Goal: Obtain resource: Obtain resource

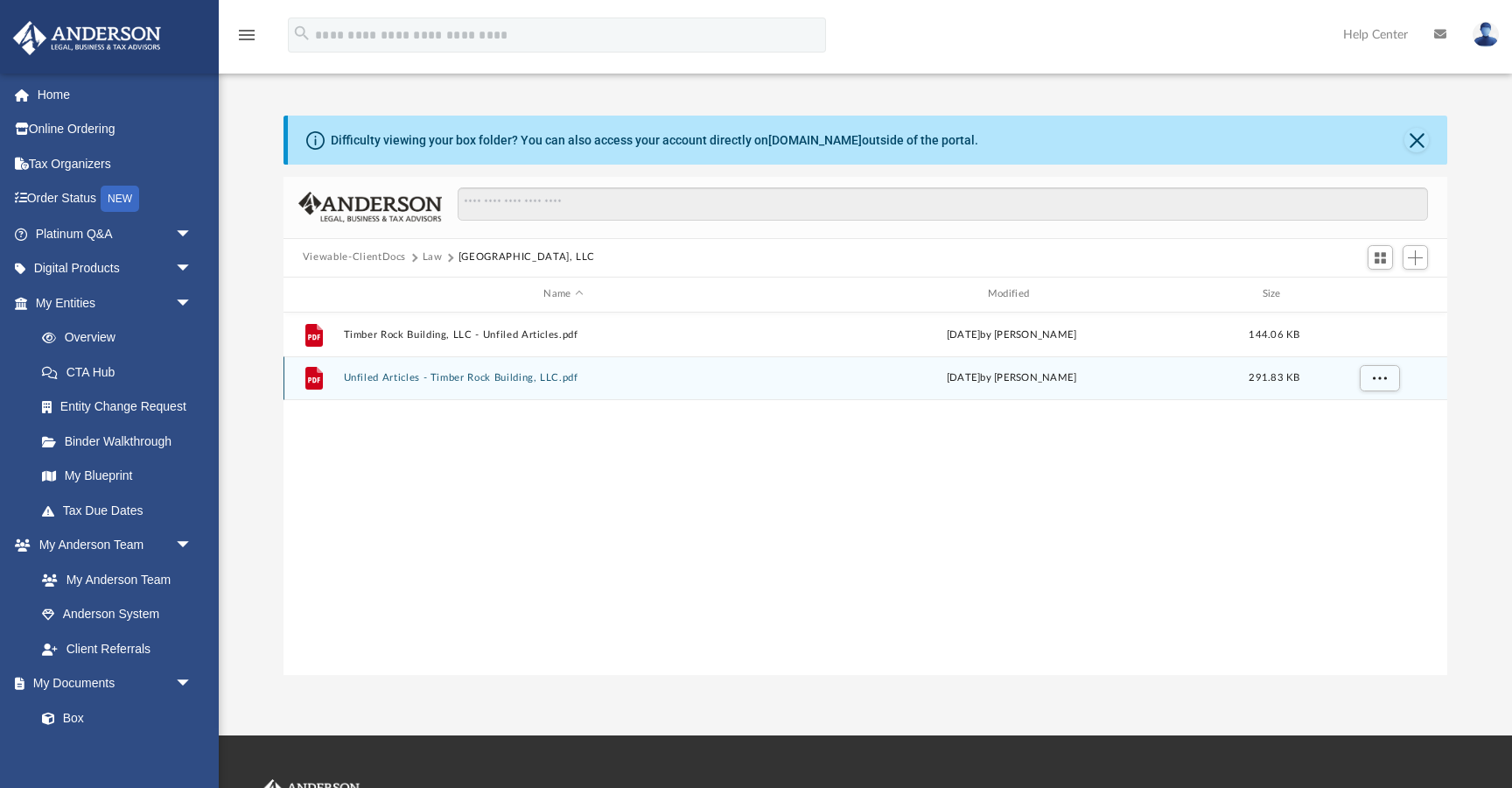
scroll to position [398, 1164]
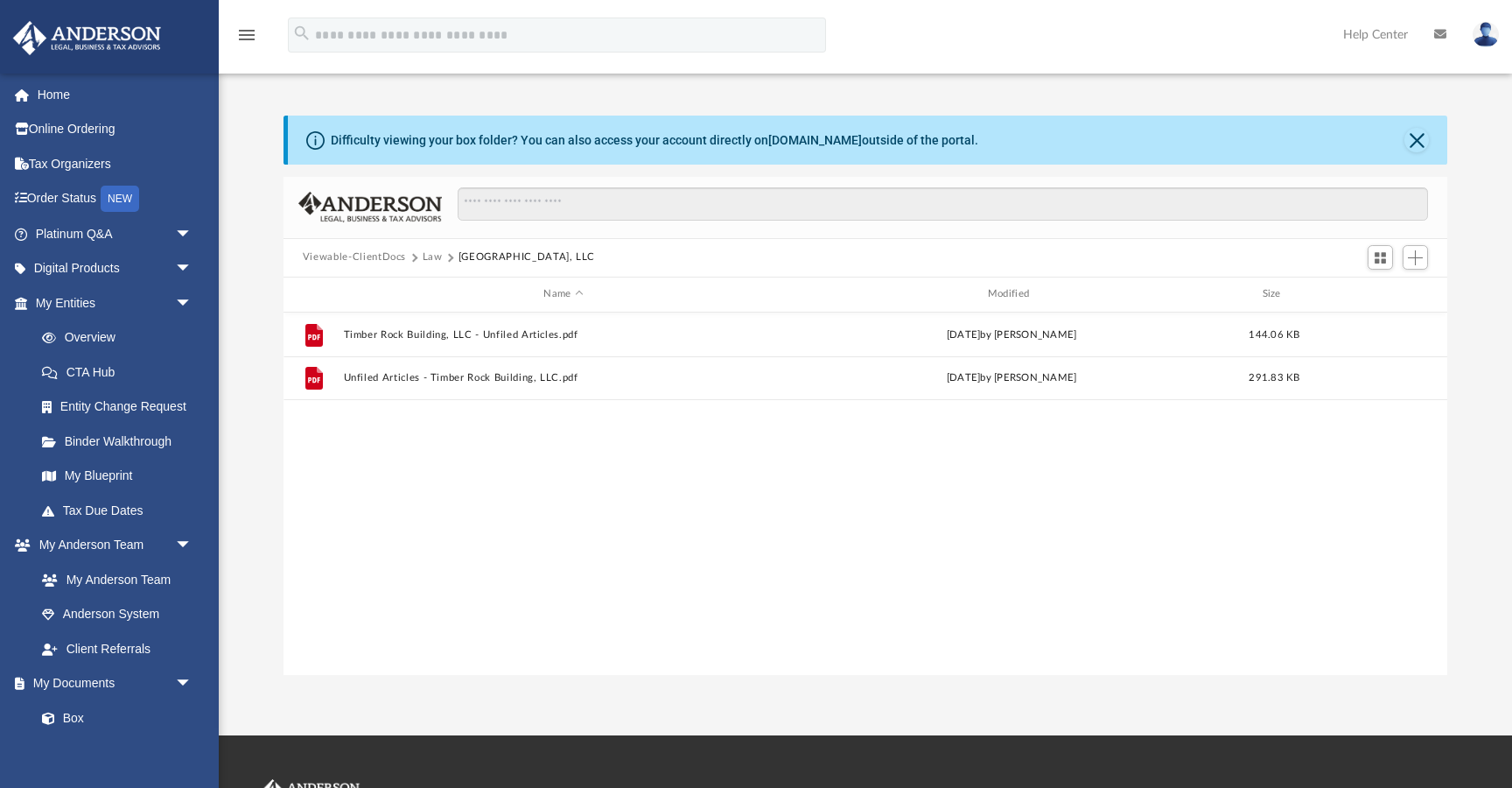
click at [435, 258] on button "Law" at bounding box center [432, 257] width 20 height 16
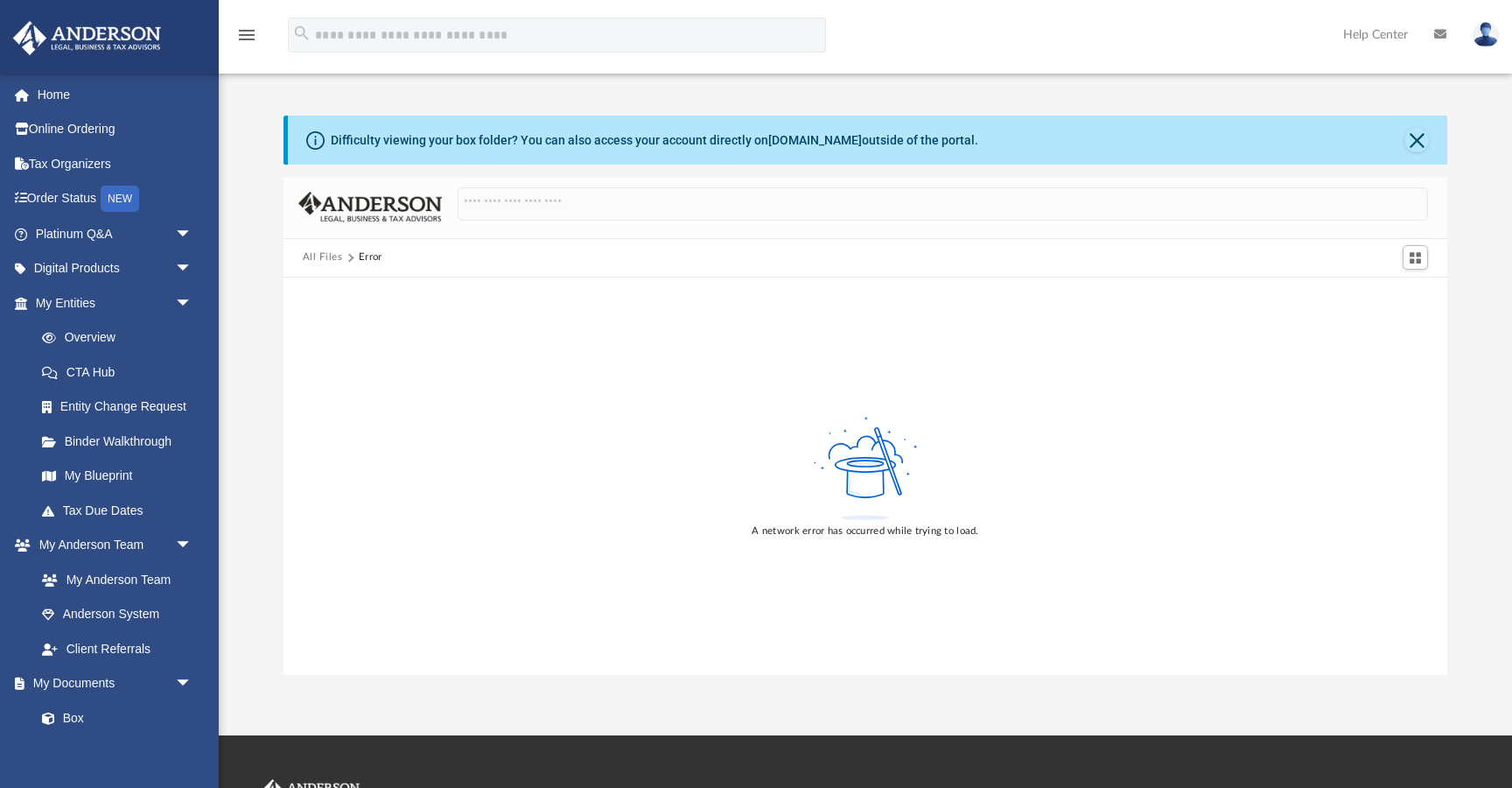
click at [320, 258] on button "All Files" at bounding box center [323, 257] width 40 height 16
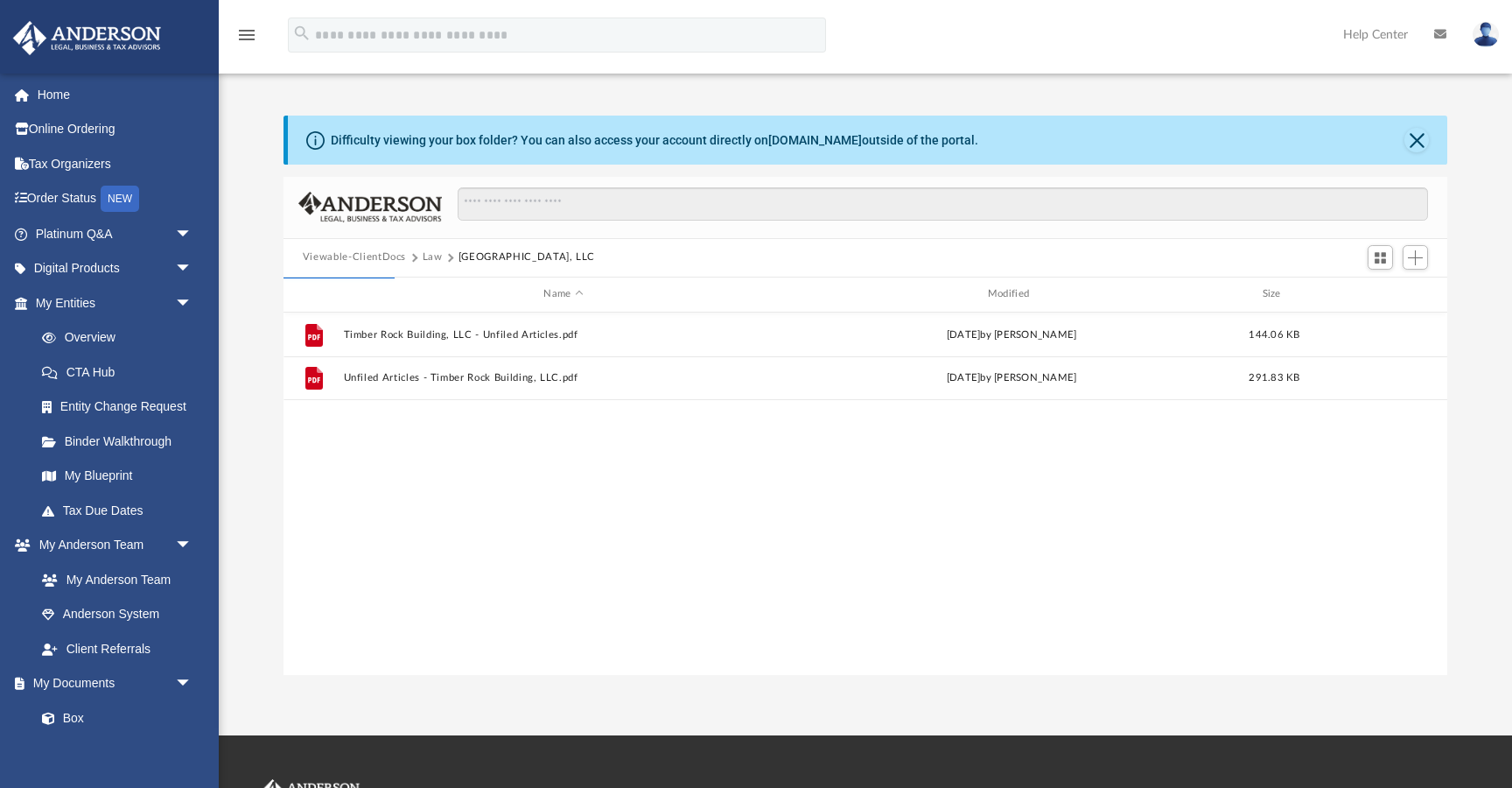
click at [382, 259] on button "Viewable-ClientDocs" at bounding box center [354, 257] width 103 height 16
click at [73, 724] on link "Box" at bounding box center [121, 718] width 194 height 35
click at [1425, 148] on button "Close" at bounding box center [1416, 140] width 25 height 25
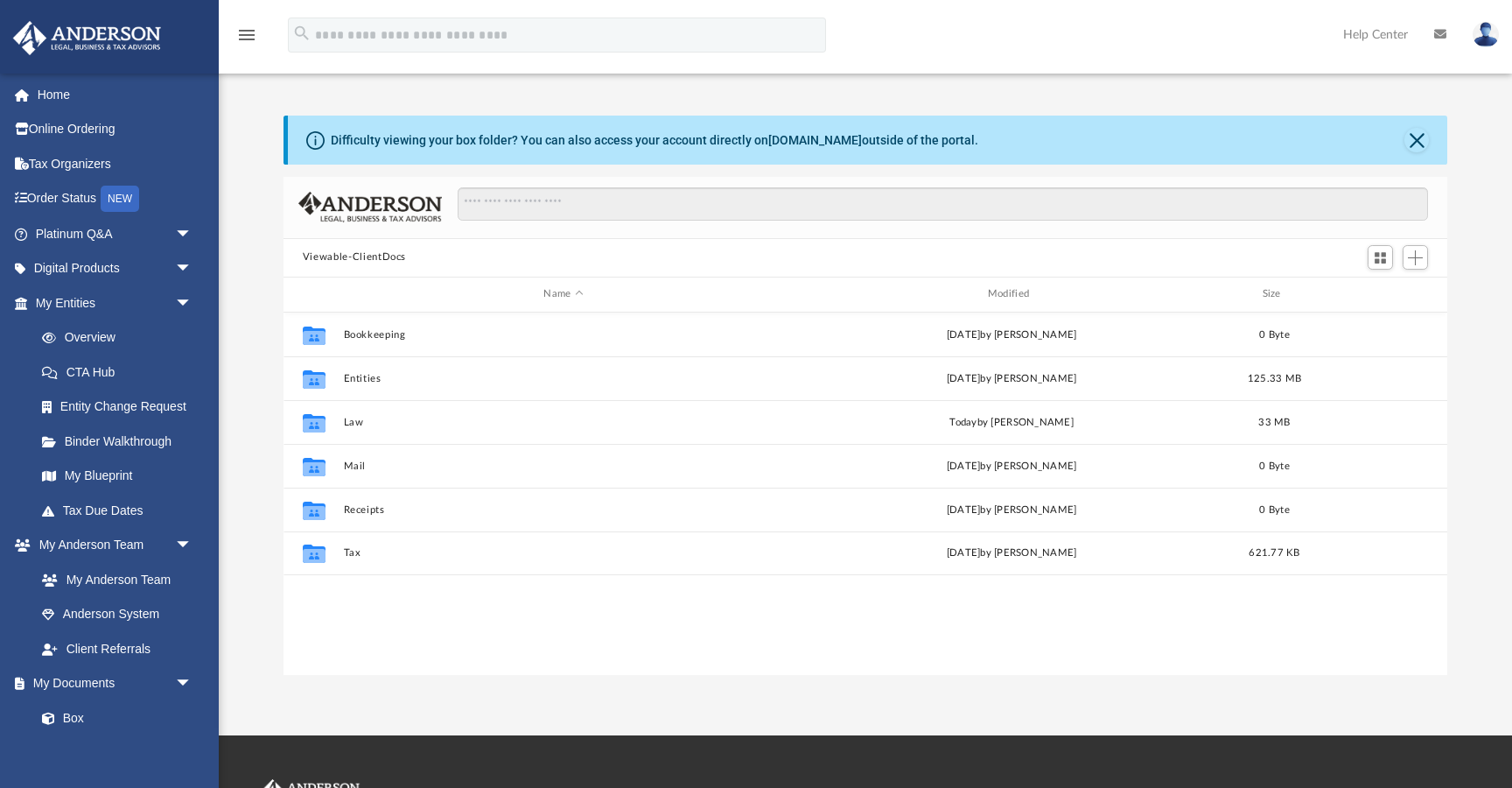
scroll to position [398, 1164]
click at [1422, 145] on button "Close" at bounding box center [1416, 140] width 25 height 25
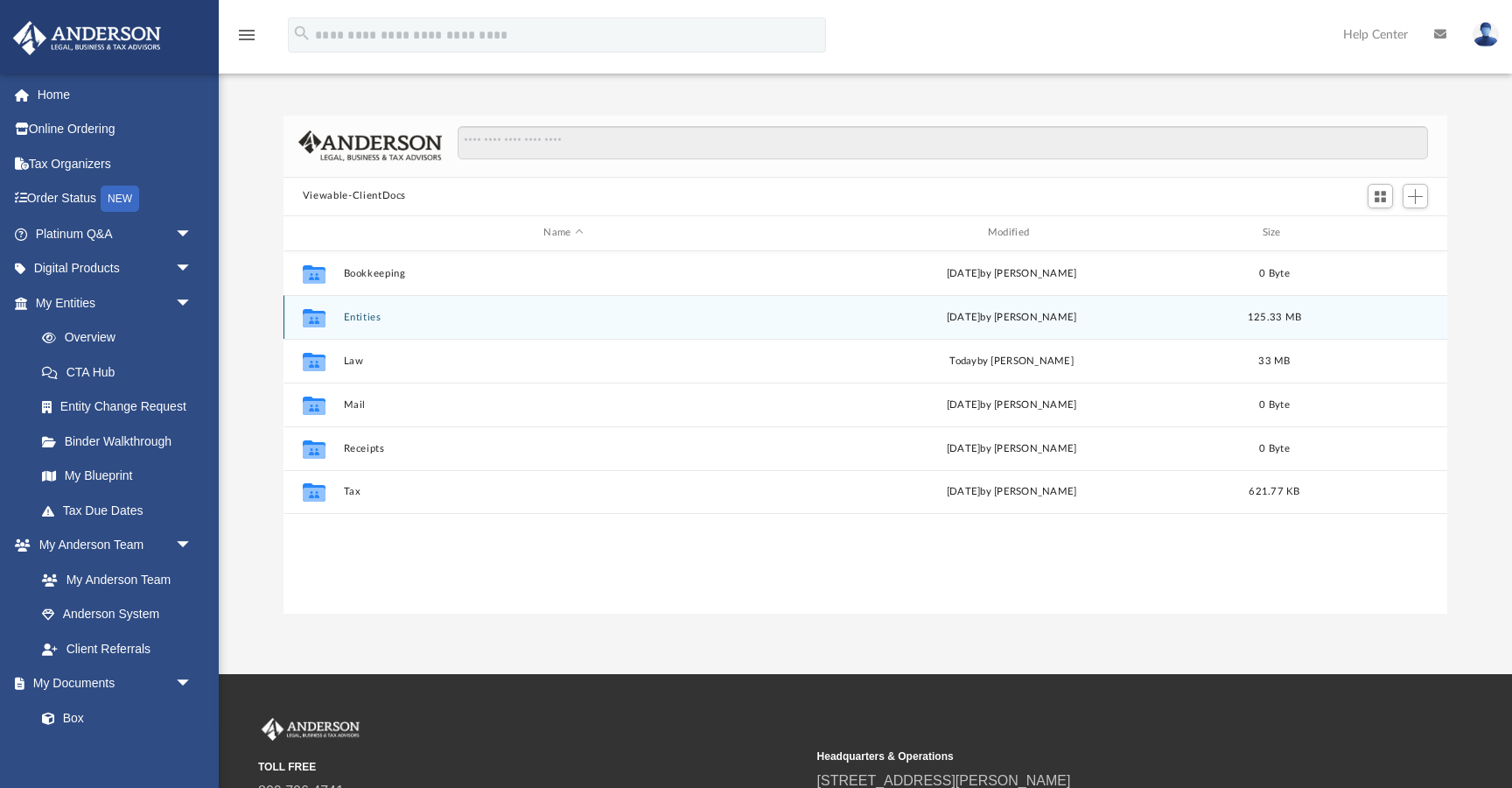
click at [367, 324] on div "Collaborated Folder Entities Wed Aug 27 2025 by Julie Ducker 125.33 MB" at bounding box center [865, 317] width 1164 height 44
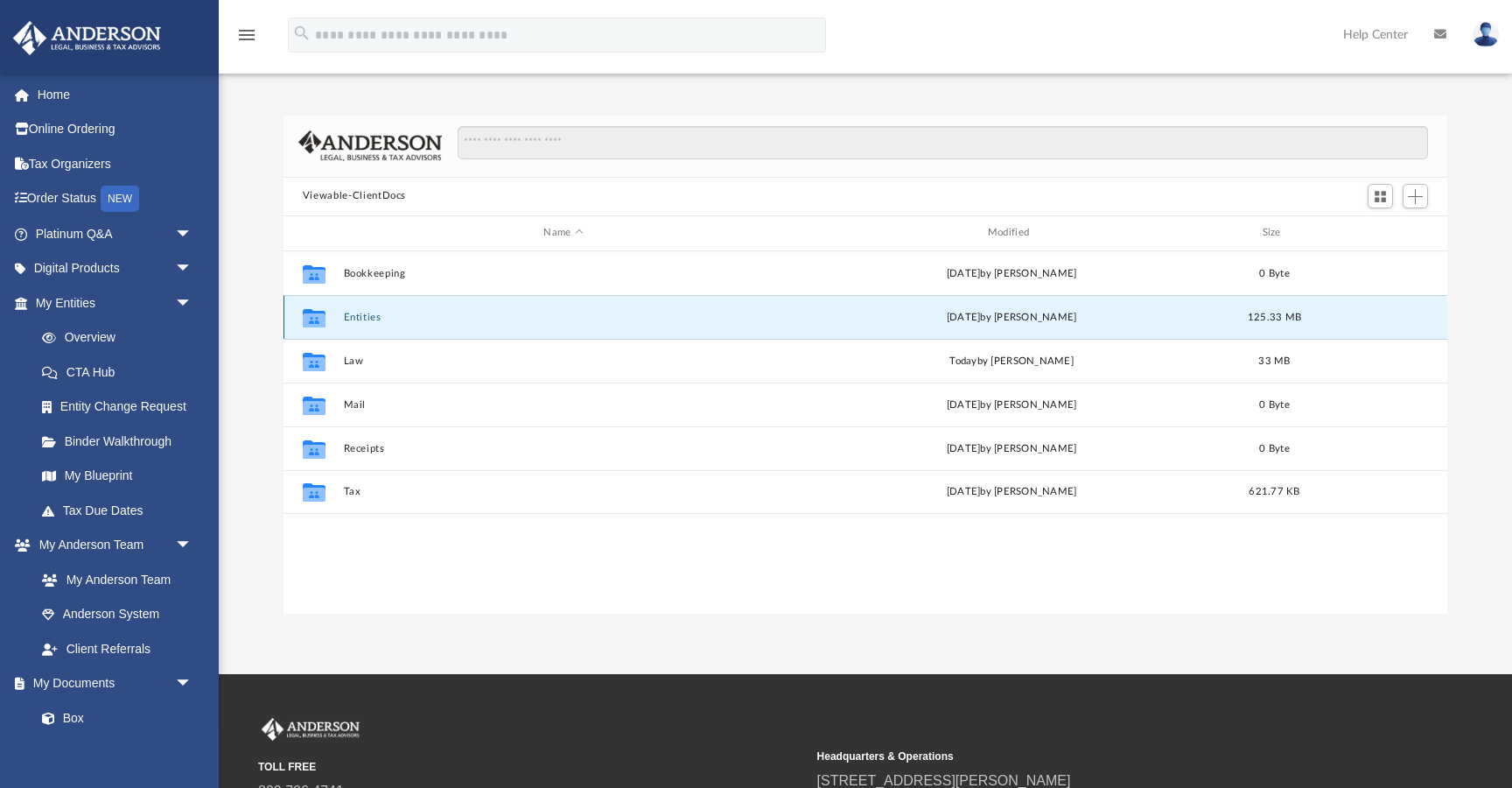
click at [367, 322] on div "Collaborated Folder Entities [DATE] by [PERSON_NAME] 125.33 MB" at bounding box center [865, 317] width 1164 height 44
click at [365, 312] on button "Entities" at bounding box center [563, 317] width 440 height 11
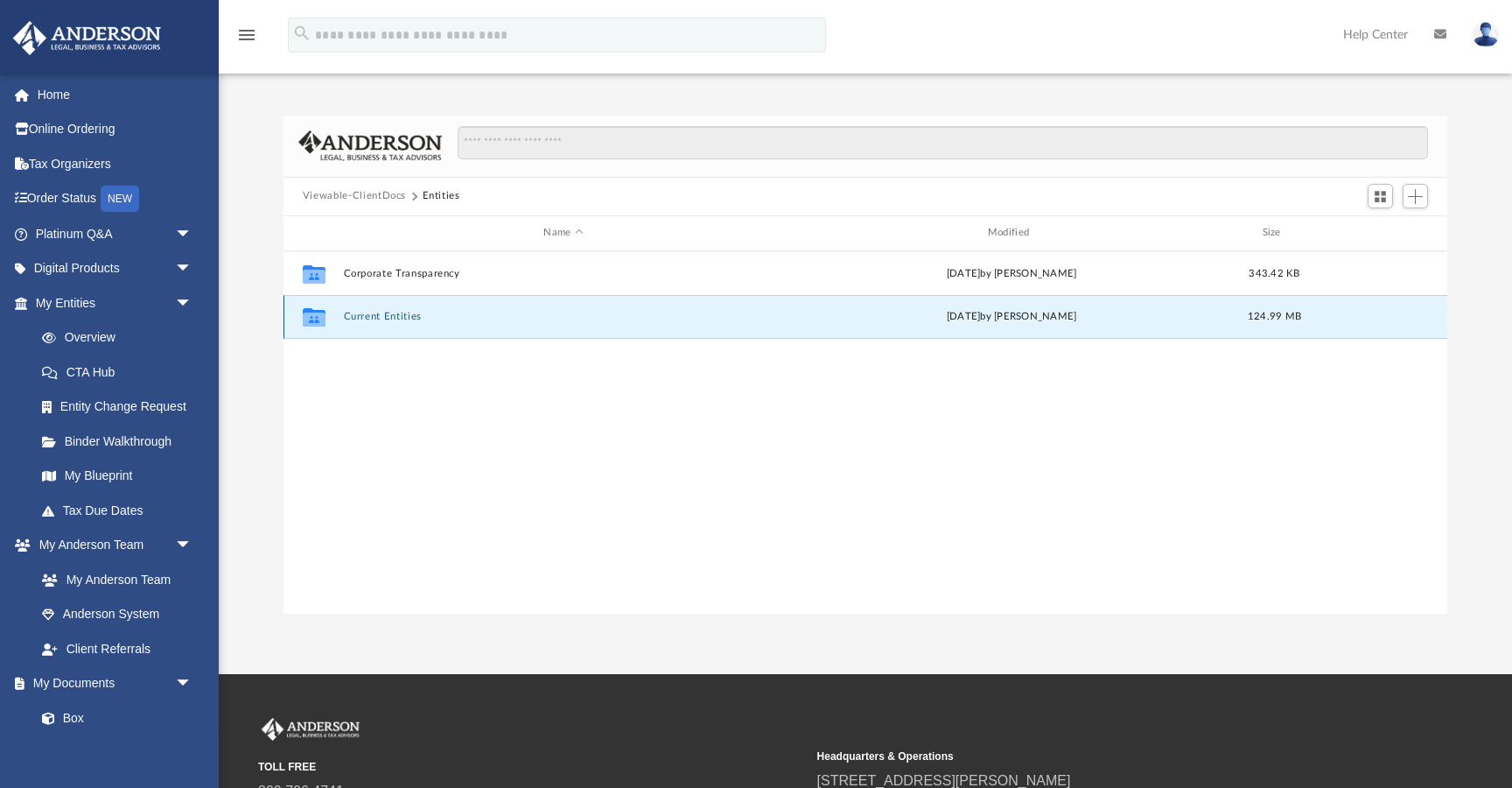
click at [391, 318] on button "Current Entities" at bounding box center [563, 316] width 440 height 11
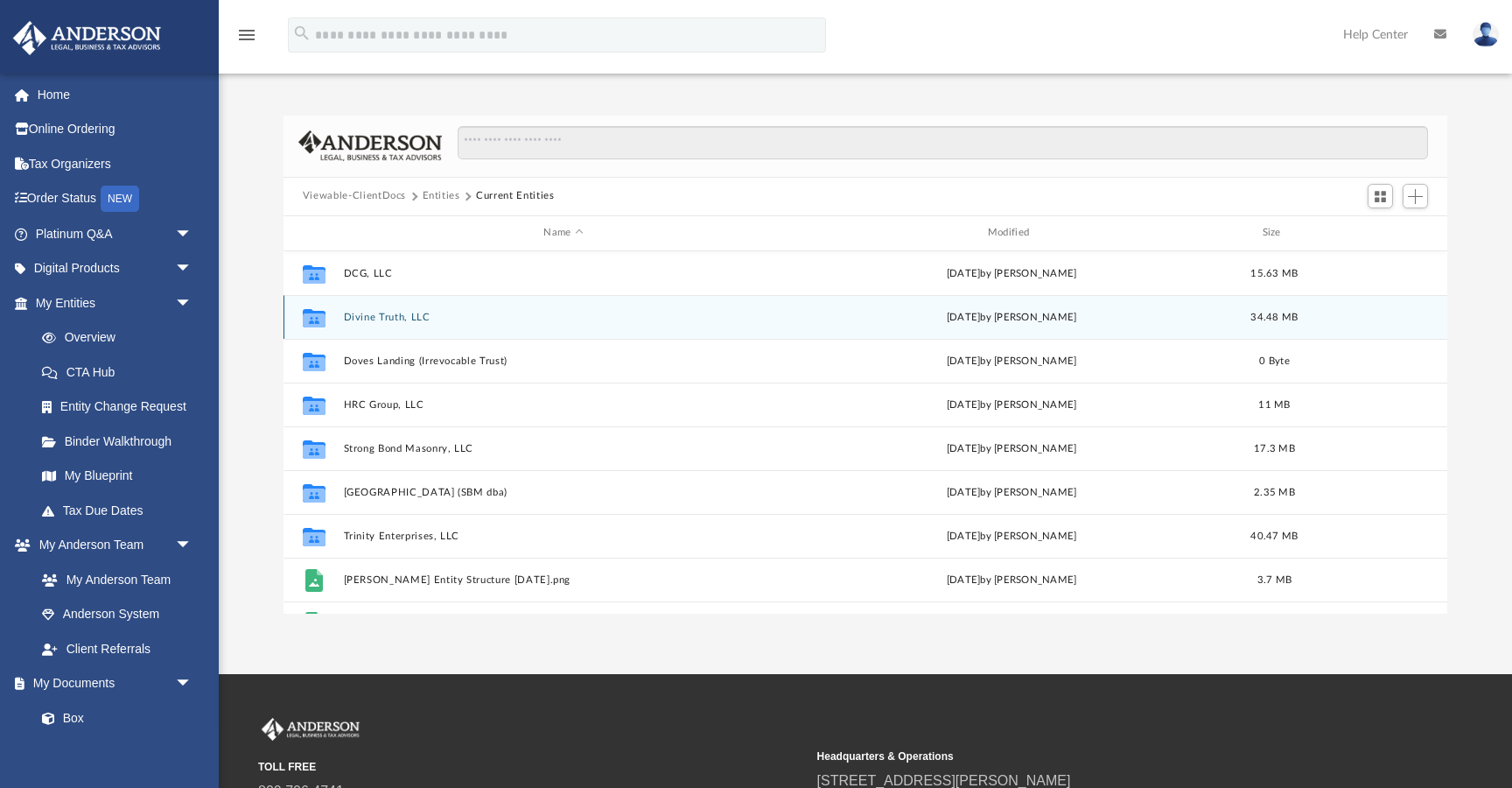
click at [389, 317] on button "Divine Truth, LLC" at bounding box center [563, 317] width 440 height 11
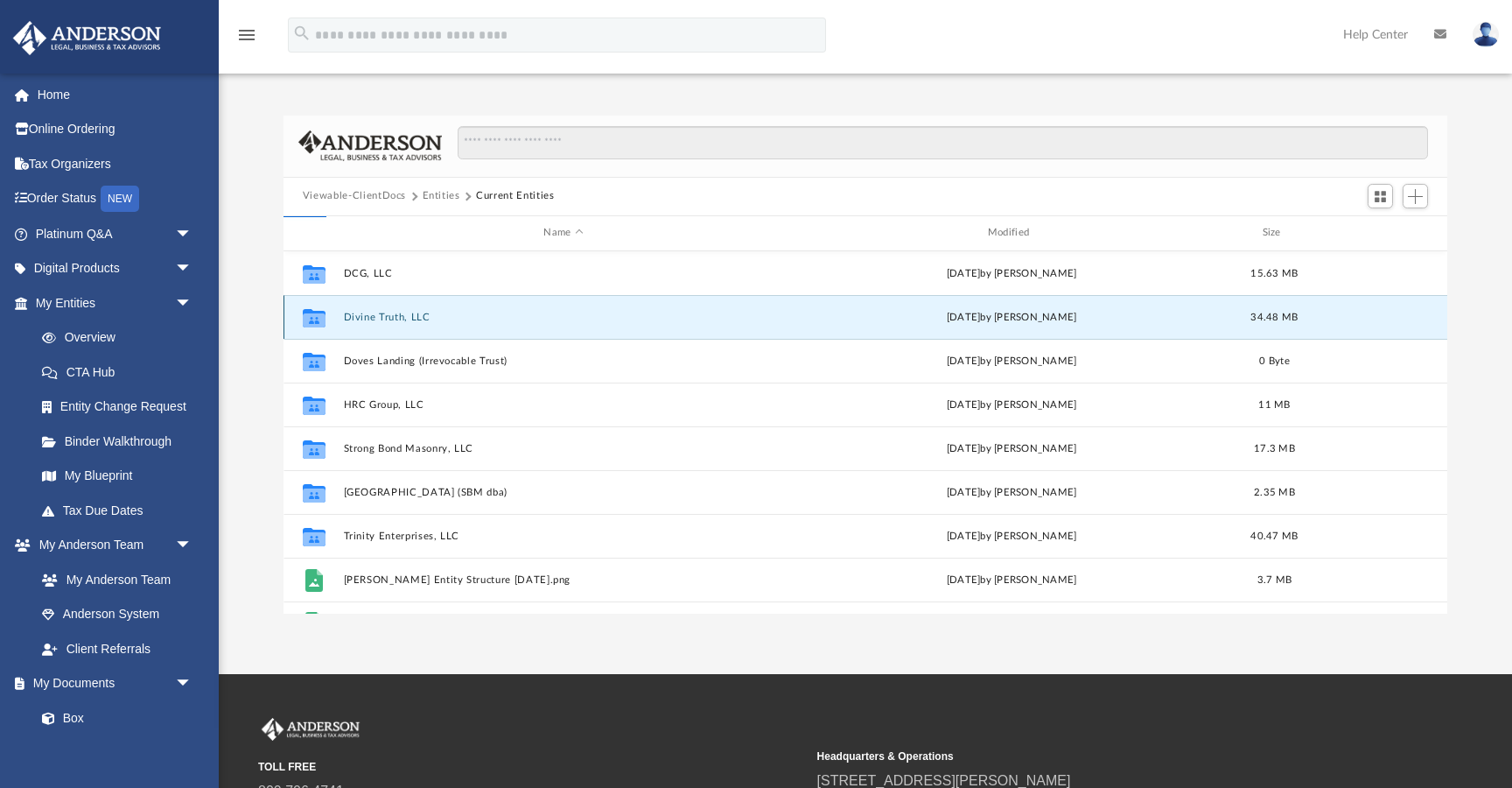
click at [389, 317] on button "Divine Truth, LLC" at bounding box center [563, 317] width 440 height 11
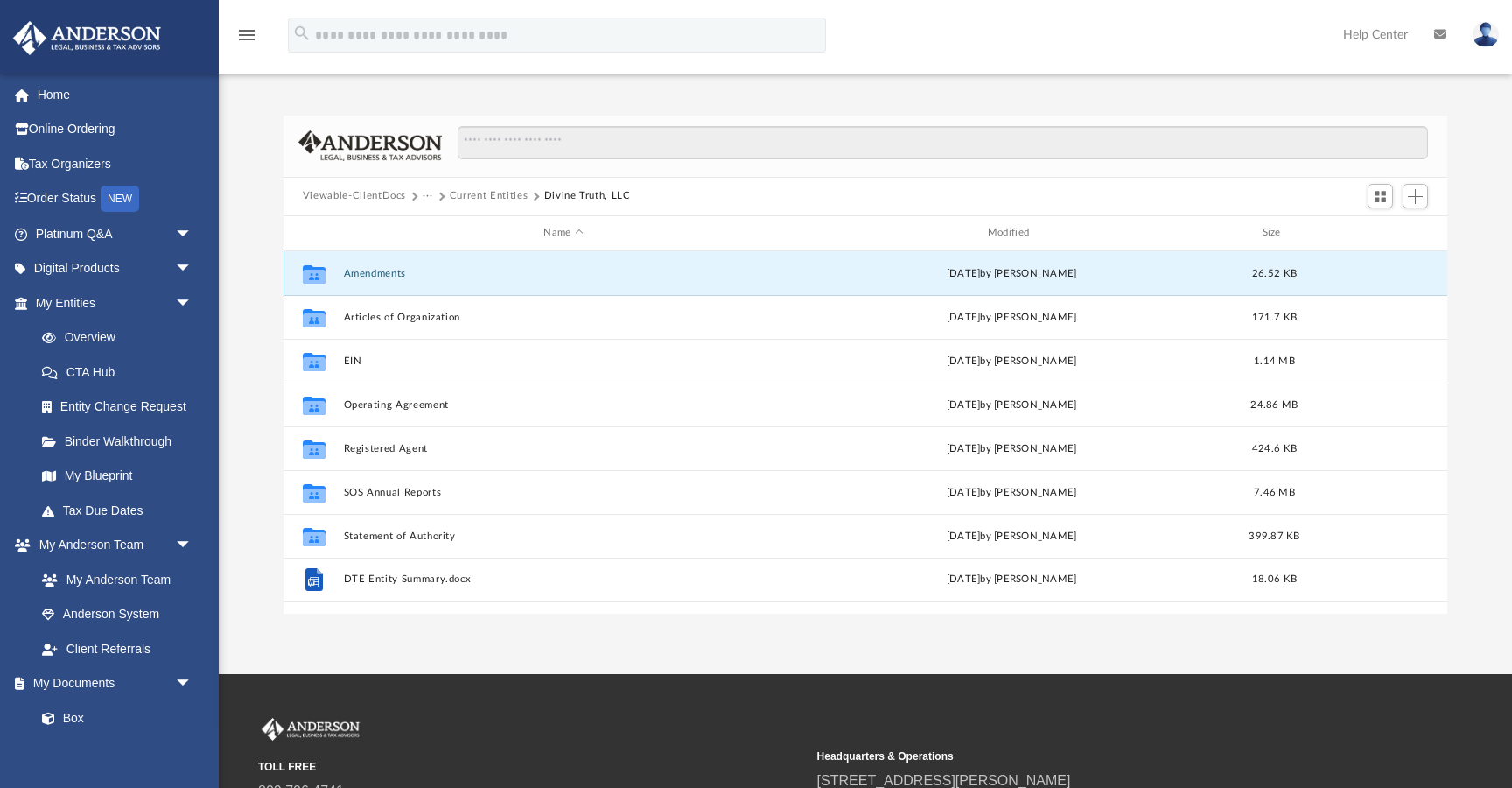
click at [386, 276] on button "Amendments" at bounding box center [563, 273] width 440 height 11
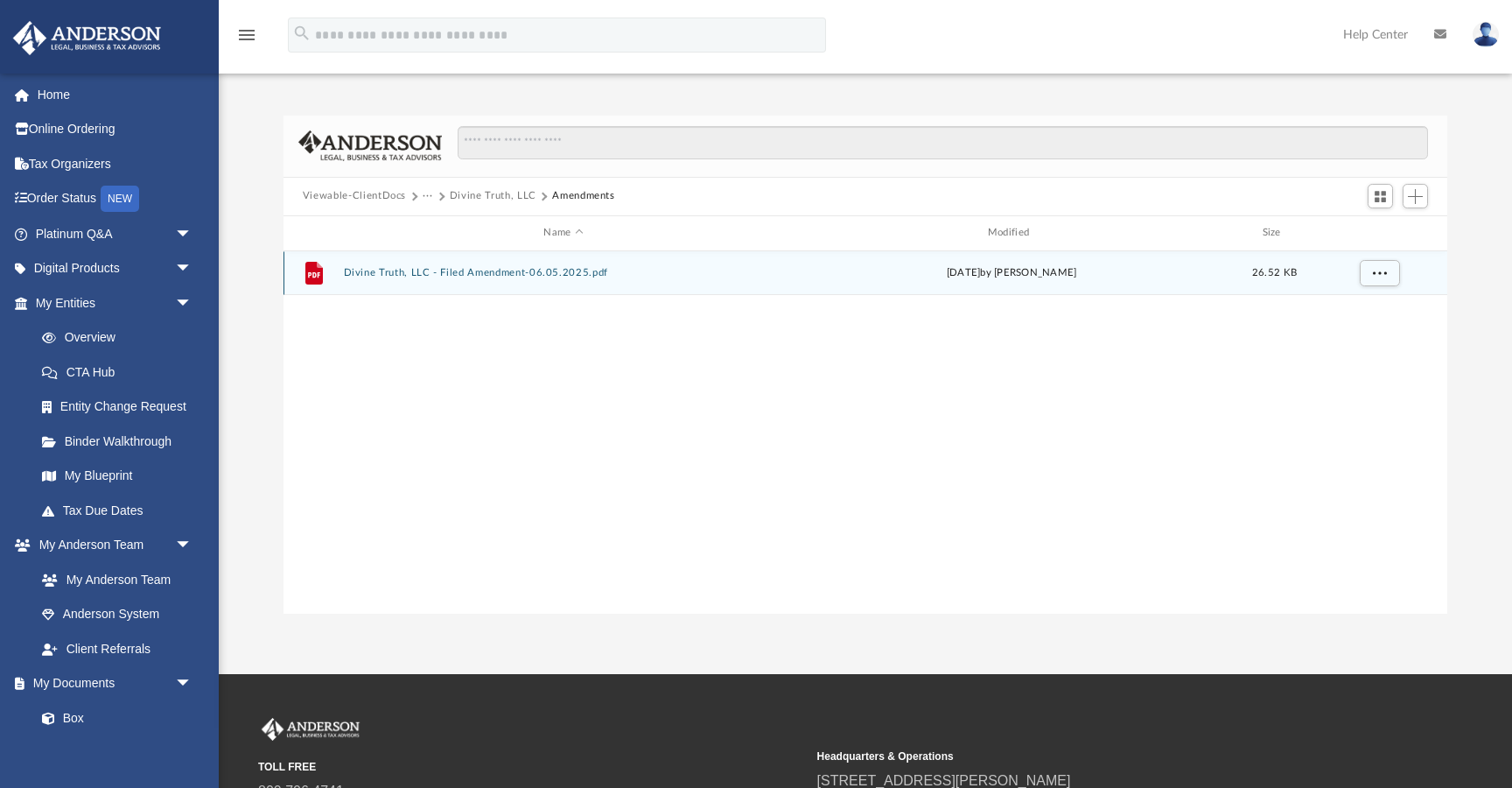
click at [403, 269] on button "Divine Truth, LLC - Filed Amendment-06.05.2025.pdf" at bounding box center [563, 272] width 440 height 11
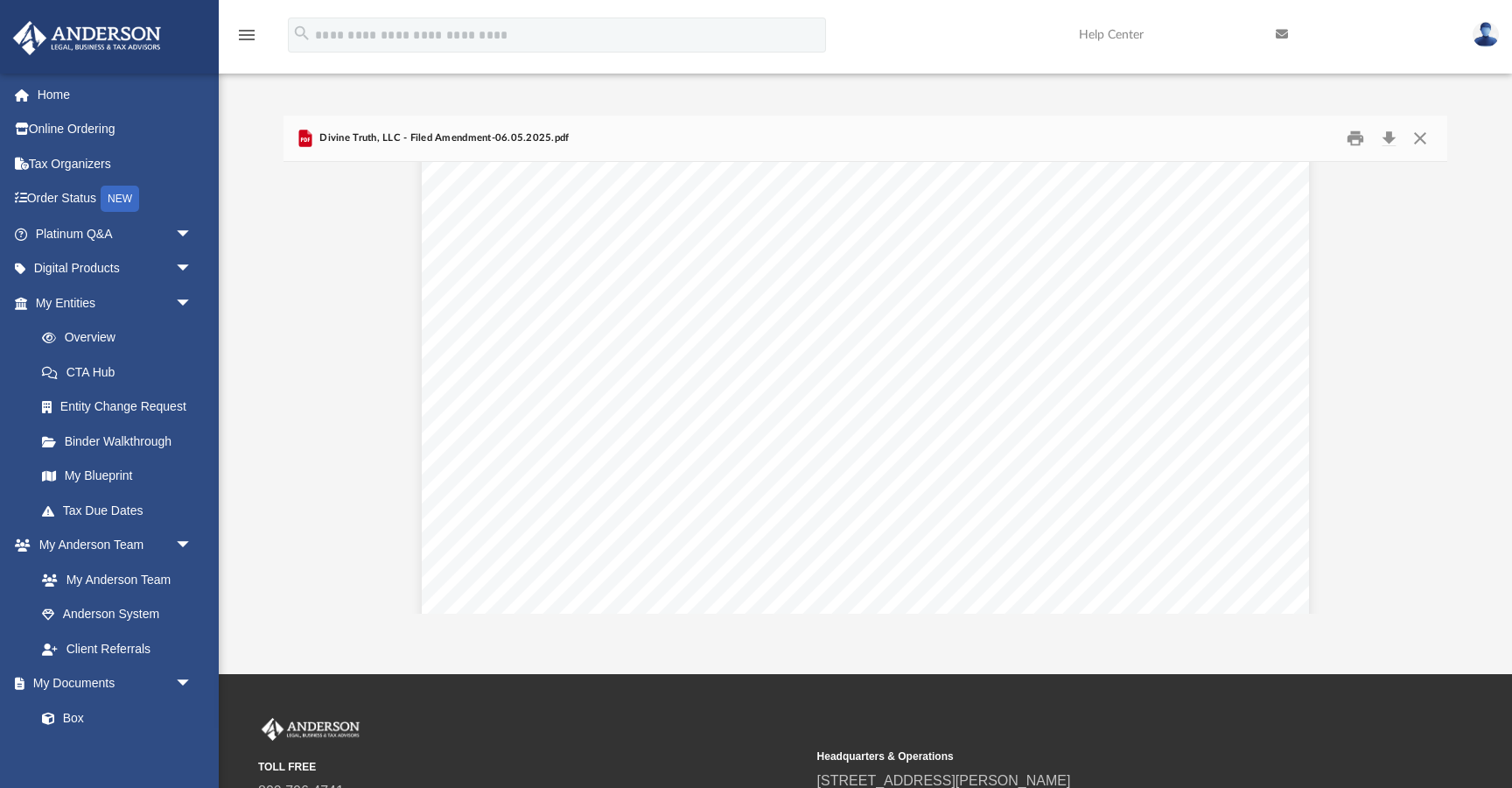
scroll to position [0, 0]
click at [1350, 142] on button "Print" at bounding box center [1356, 138] width 35 height 27
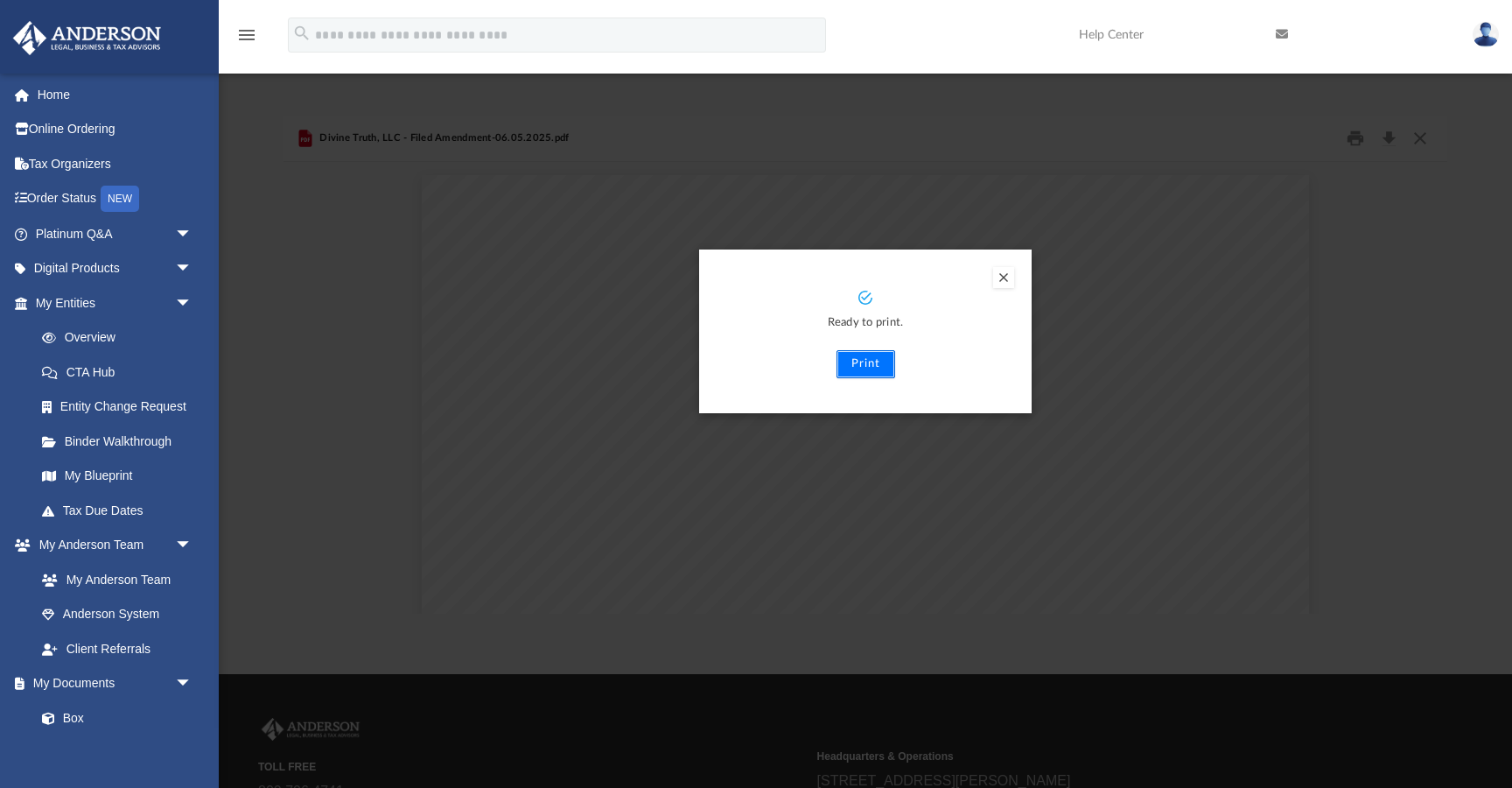
click at [868, 362] on button "Print" at bounding box center [866, 364] width 59 height 28
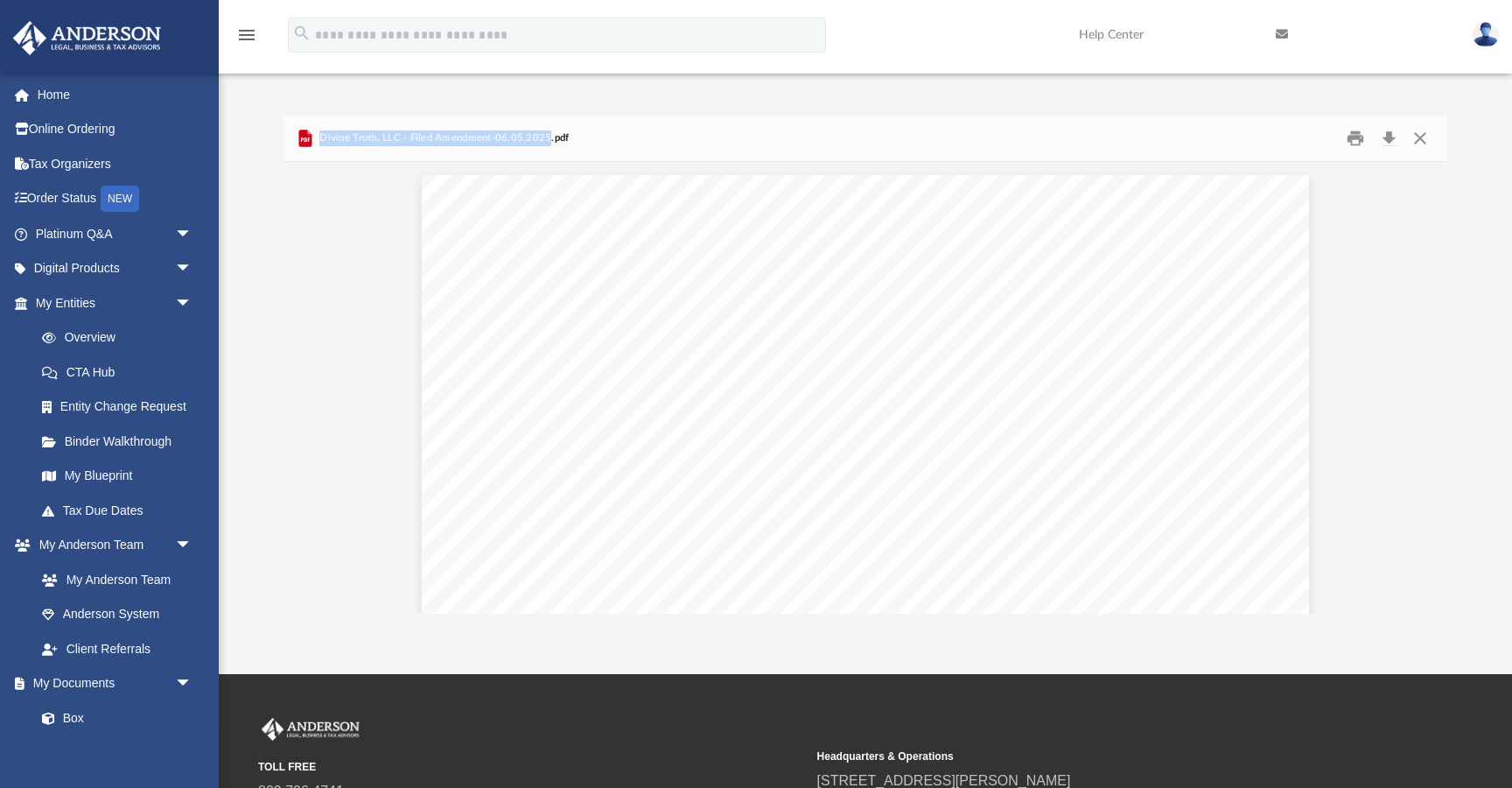
drag, startPoint x: 544, startPoint y: 138, endPoint x: 320, endPoint y: 143, distance: 224.1
click at [320, 143] on span "Divine Truth, LLC - Filed Amendment-06.05.2025.pdf" at bounding box center [442, 139] width 253 height 16
copy span "Divine Truth, LLC - Filed Amendment-06.05.2025"
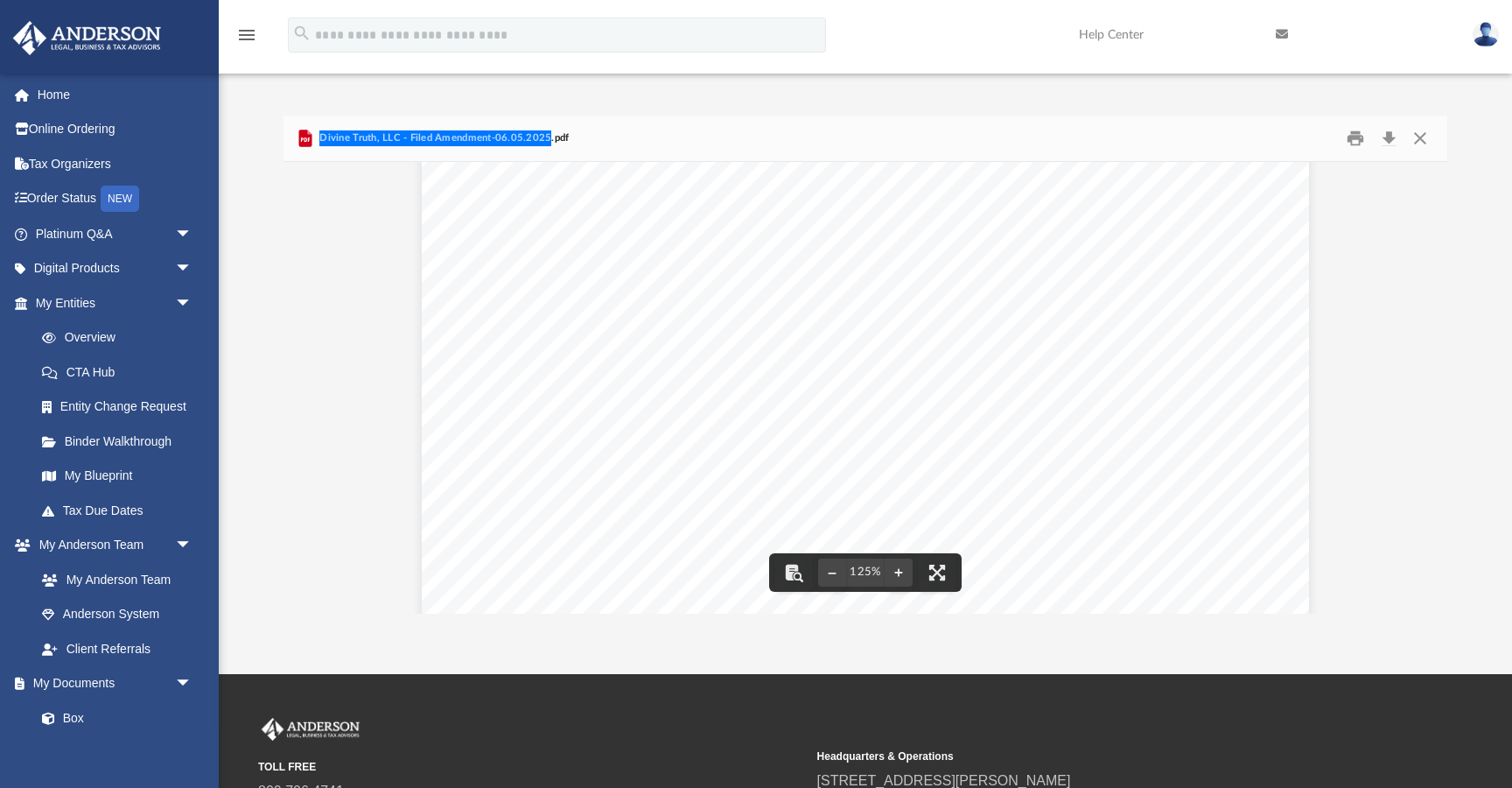
scroll to position [125, 0]
click at [275, 104] on div "Difficulty viewing your box folder? You can also access your account directly o…" at bounding box center [865, 346] width 1293 height 534
click at [583, 154] on div "Divine Truth, LLC - Filed Amendment-06.05.2025.pdf" at bounding box center [865, 139] width 1164 height 47
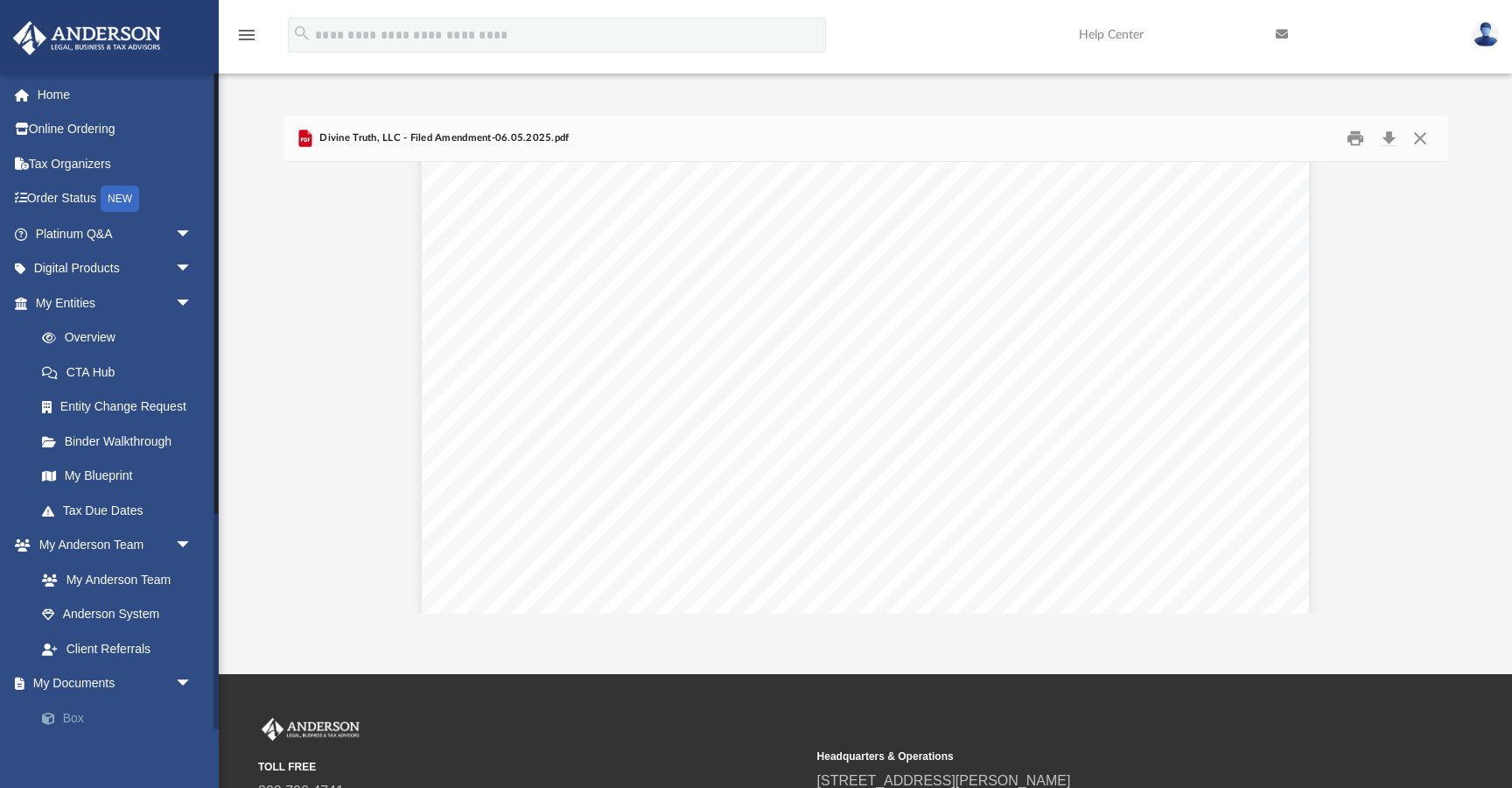
click at [73, 721] on link "Box" at bounding box center [121, 718] width 194 height 35
click at [73, 714] on link "Box" at bounding box center [121, 718] width 194 height 35
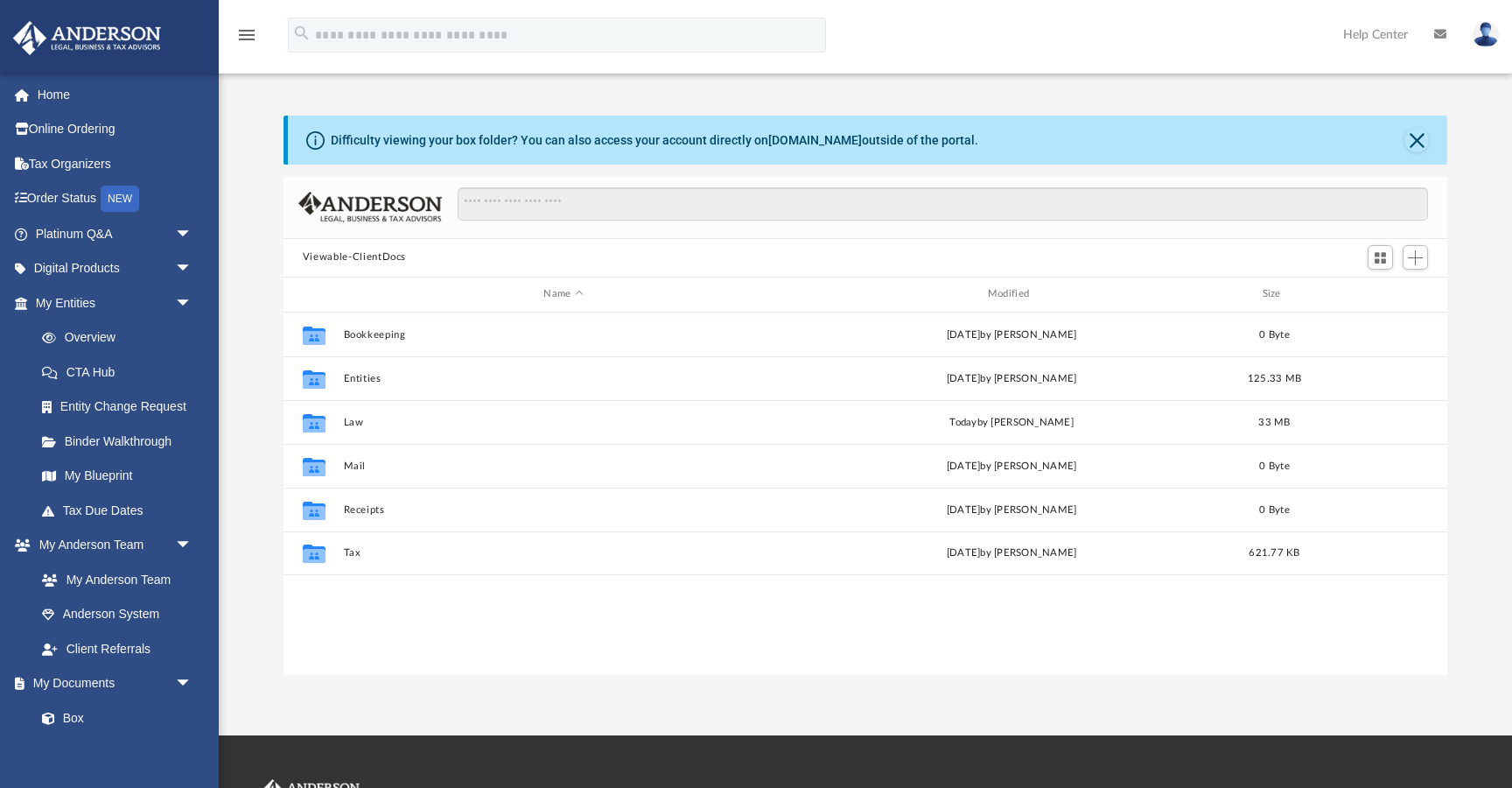
scroll to position [398, 1164]
click at [1423, 143] on button "Close" at bounding box center [1416, 140] width 25 height 25
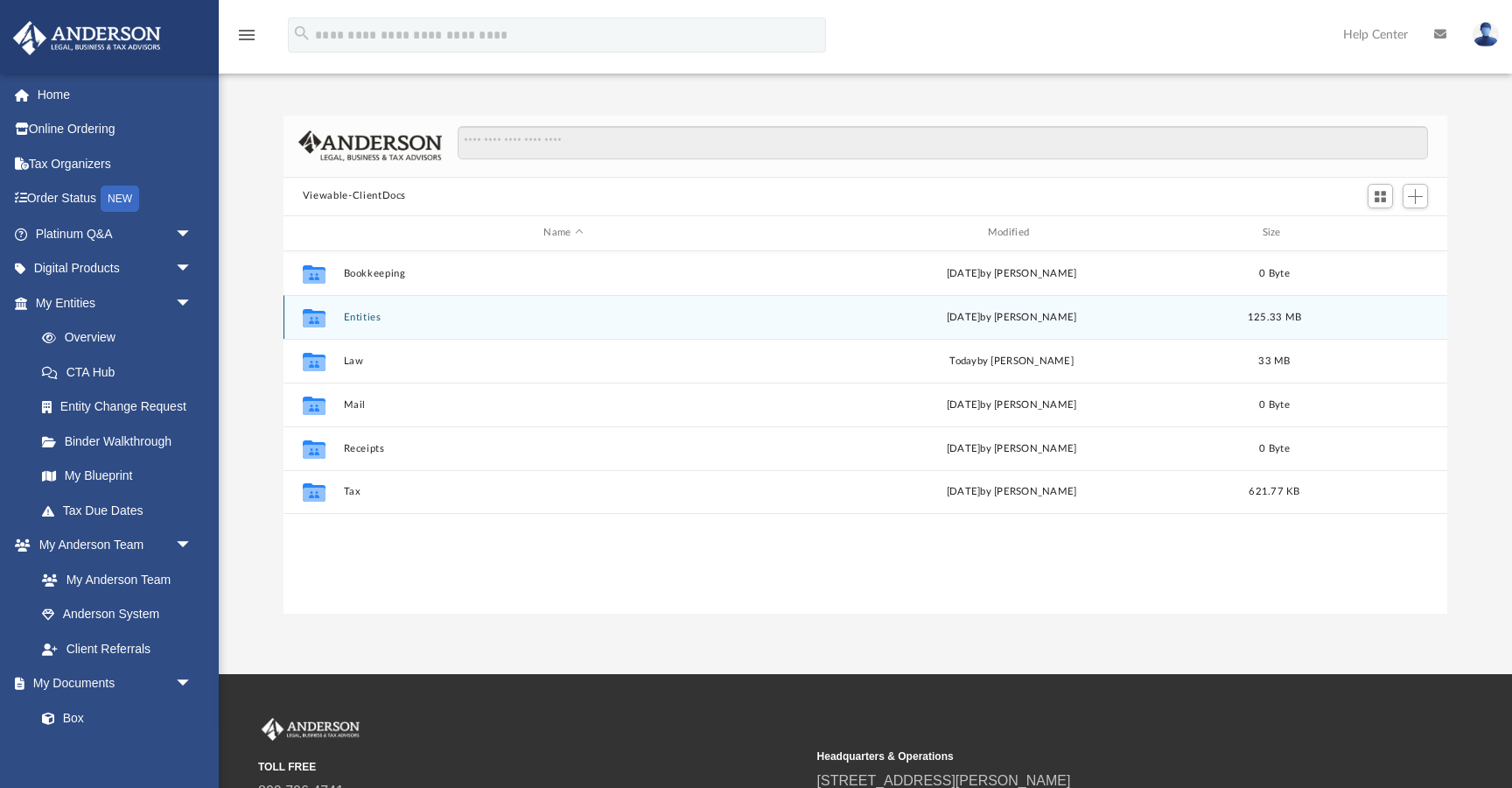
click at [359, 319] on button "Entities" at bounding box center [563, 317] width 440 height 11
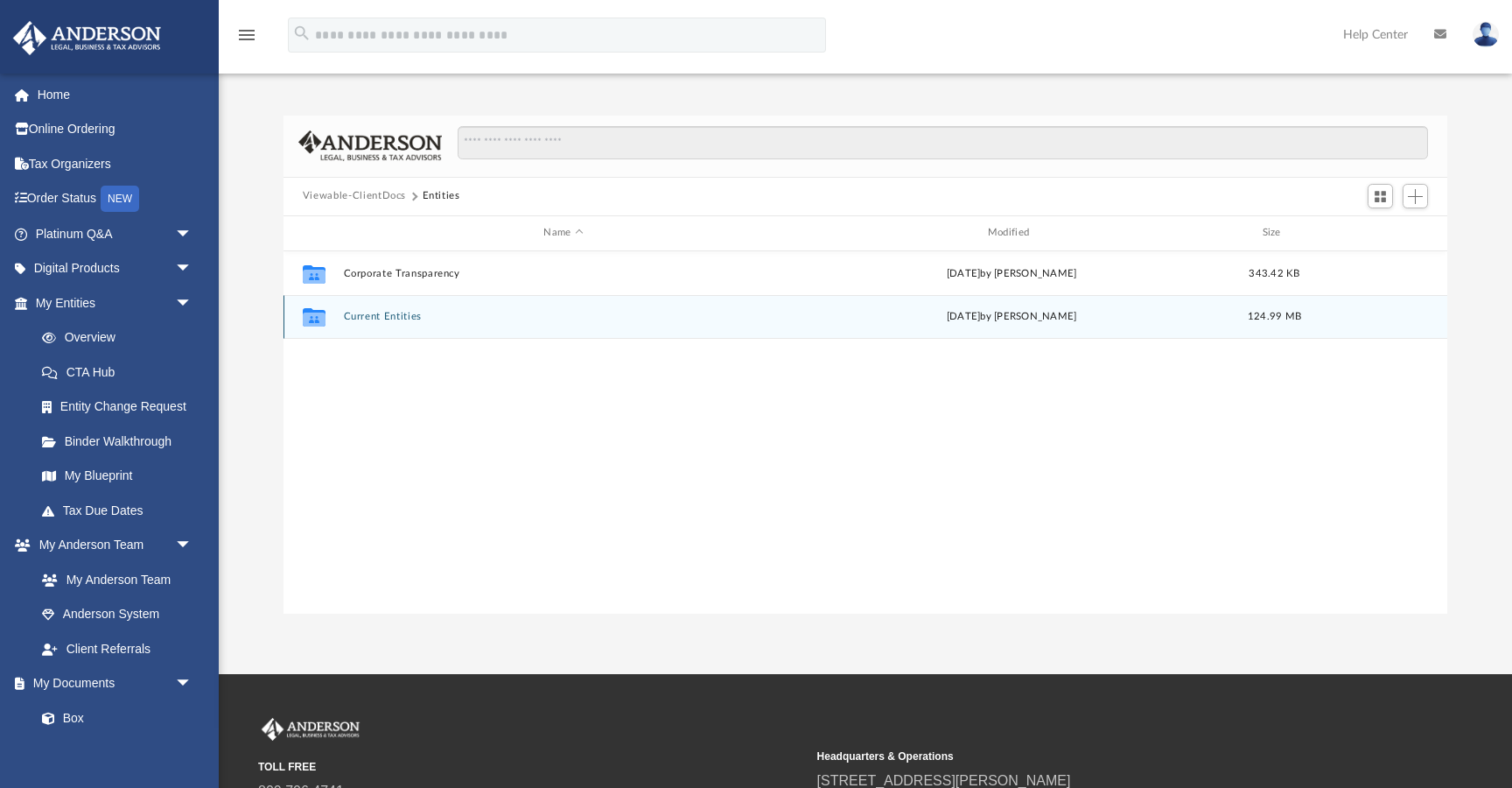
click at [383, 323] on div "Collaborated Folder Current Entities [DATE] by [PERSON_NAME] 124.99 MB" at bounding box center [865, 317] width 1164 height 44
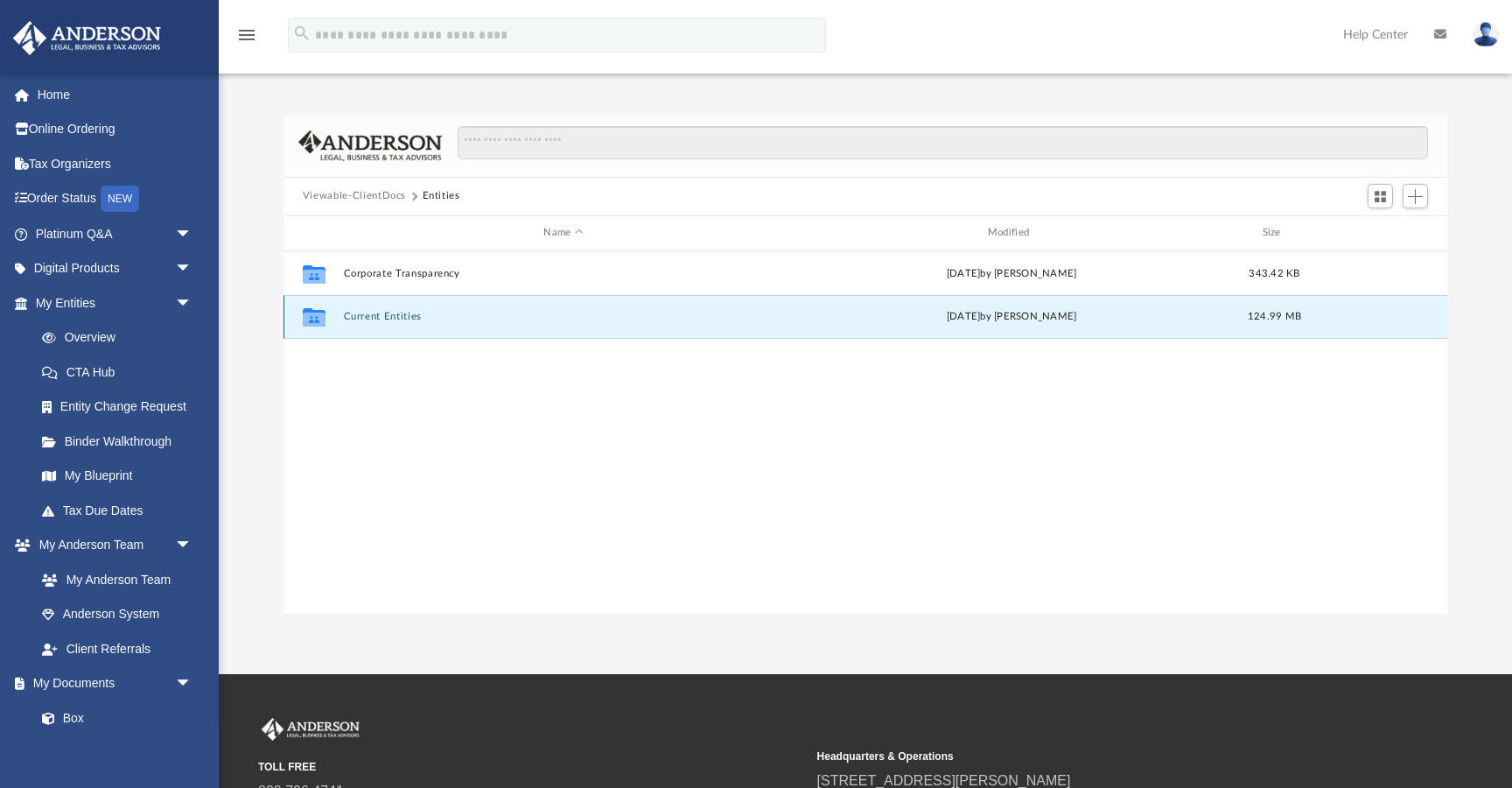
click at [380, 318] on button "Current Entities" at bounding box center [563, 316] width 440 height 11
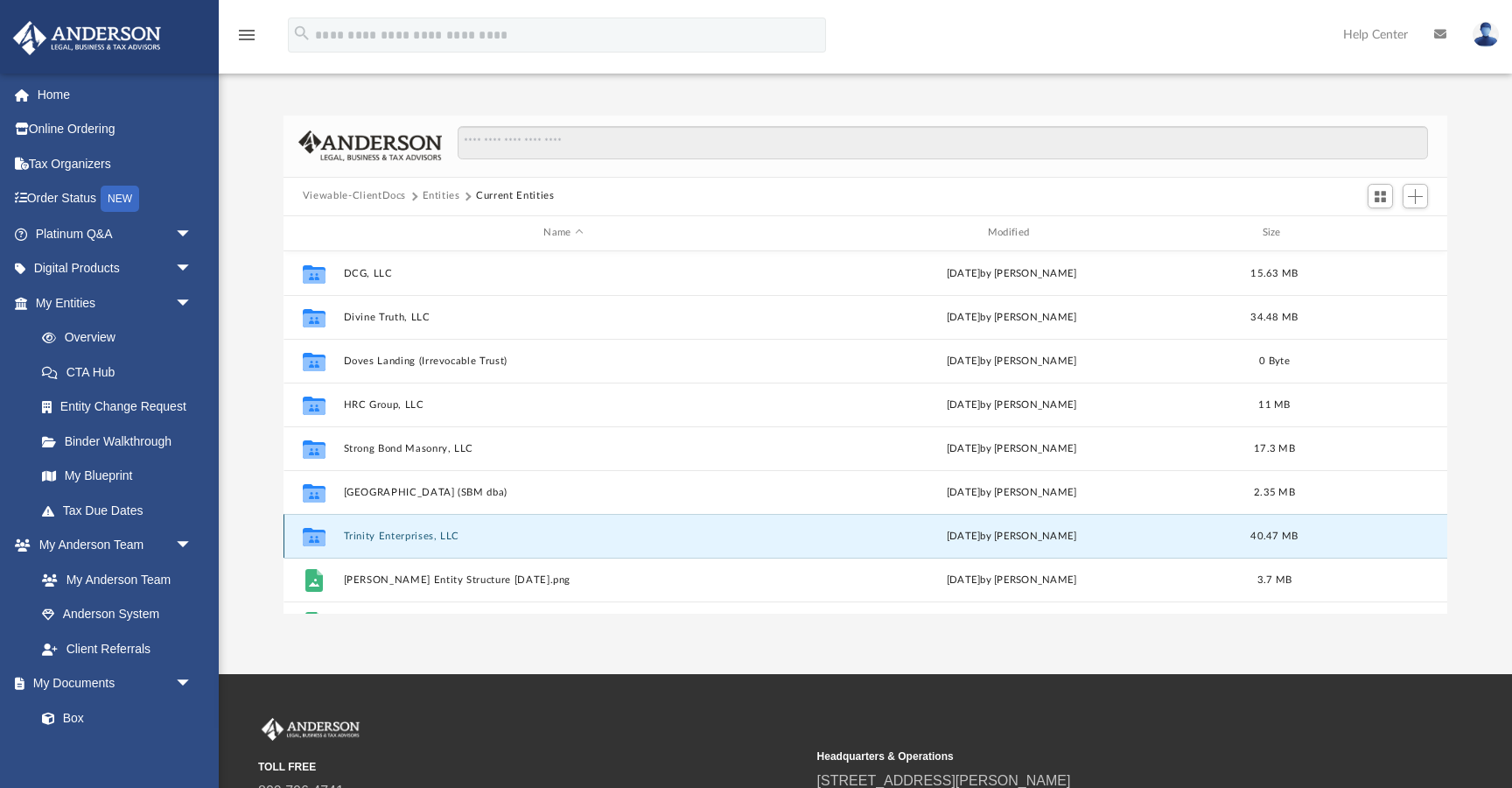
click at [412, 539] on button "Trinity Enterprises, LLC" at bounding box center [563, 535] width 440 height 11
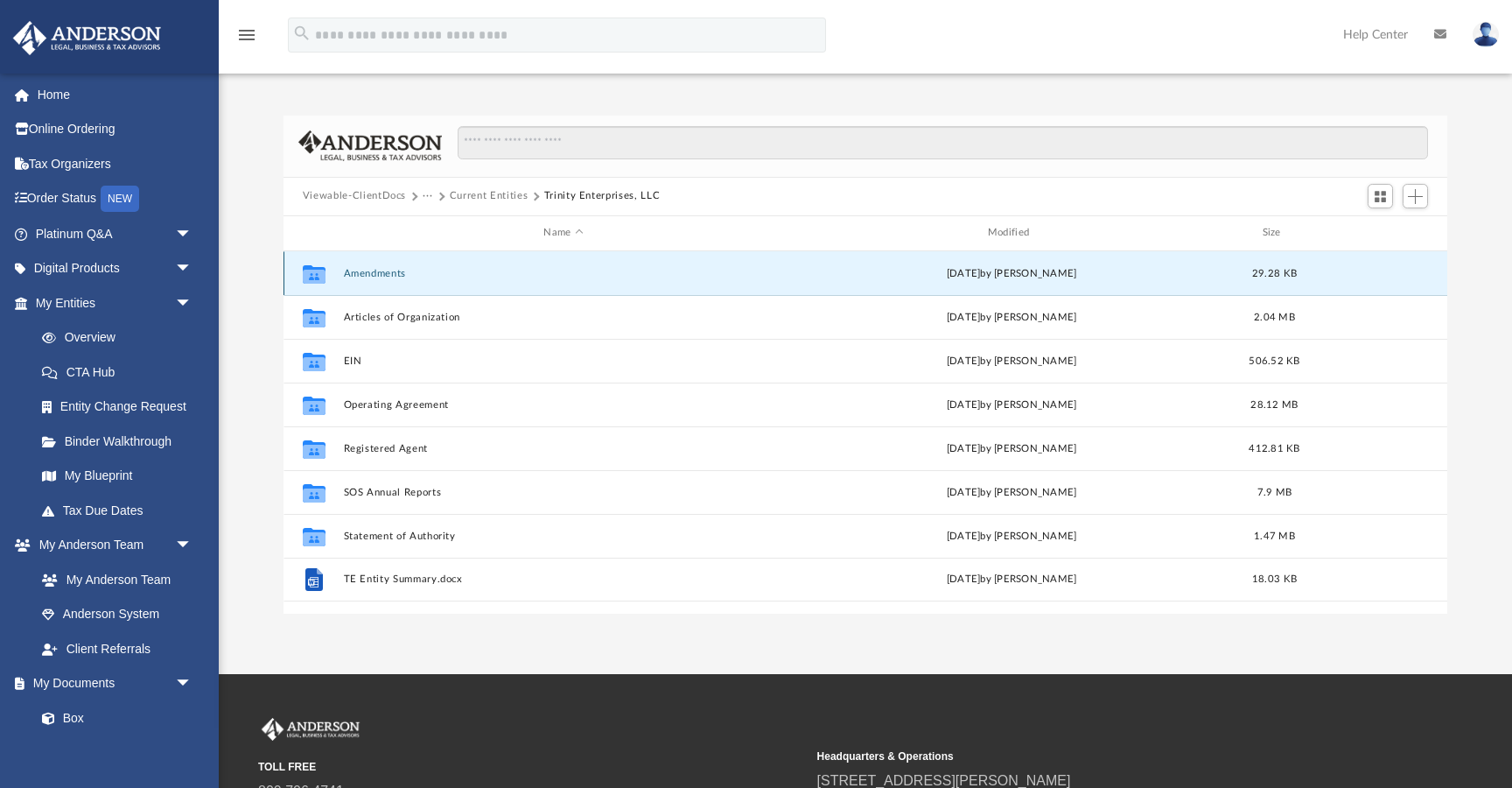
click at [394, 271] on button "Amendments" at bounding box center [563, 273] width 440 height 11
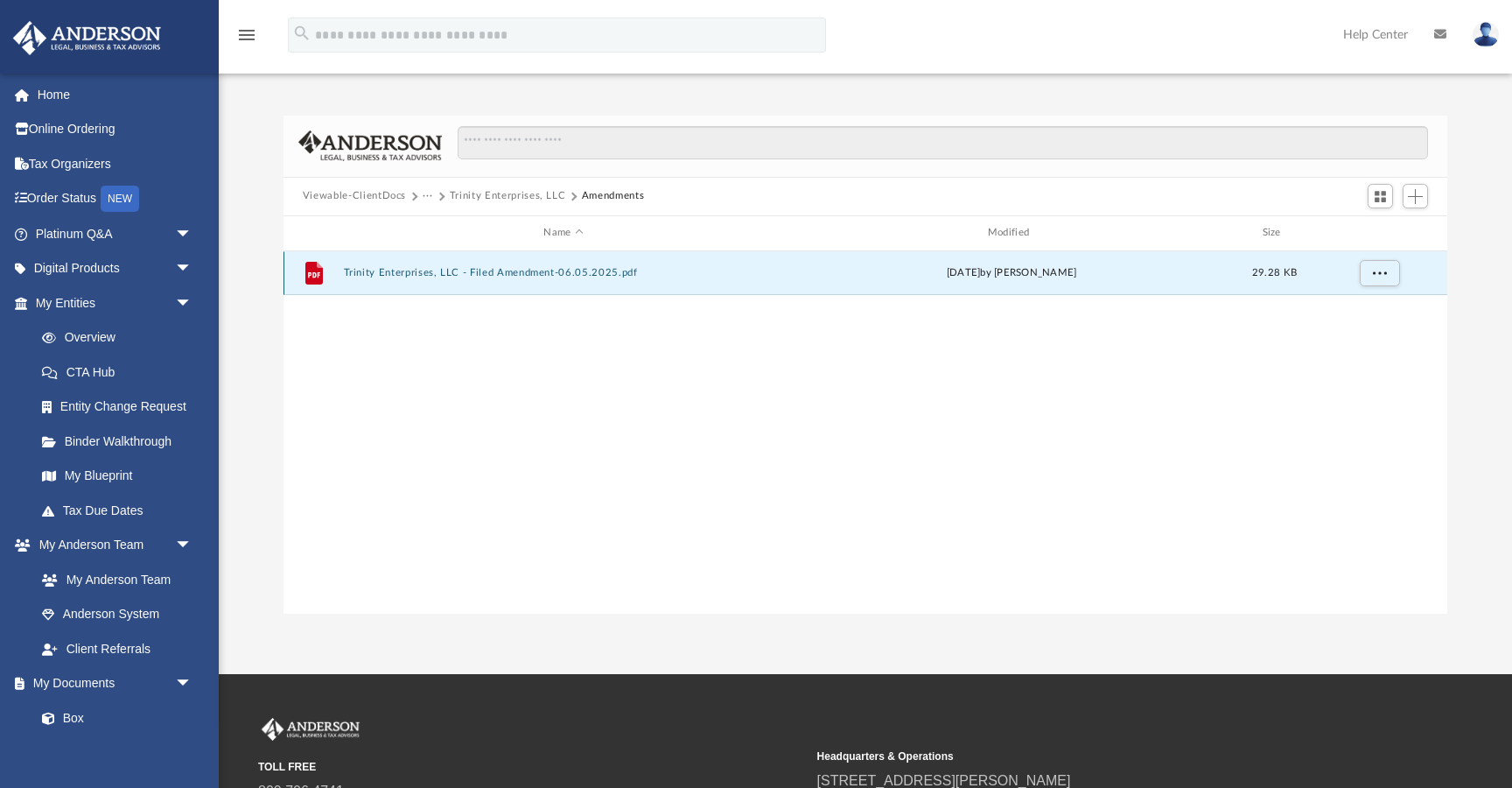
drag, startPoint x: 614, startPoint y: 271, endPoint x: 467, endPoint y: 269, distance: 147.0
click at [467, 269] on button "Trinity Enterprises, LLC - Filed Amendment-06.05.2025.pdf" at bounding box center [563, 272] width 440 height 11
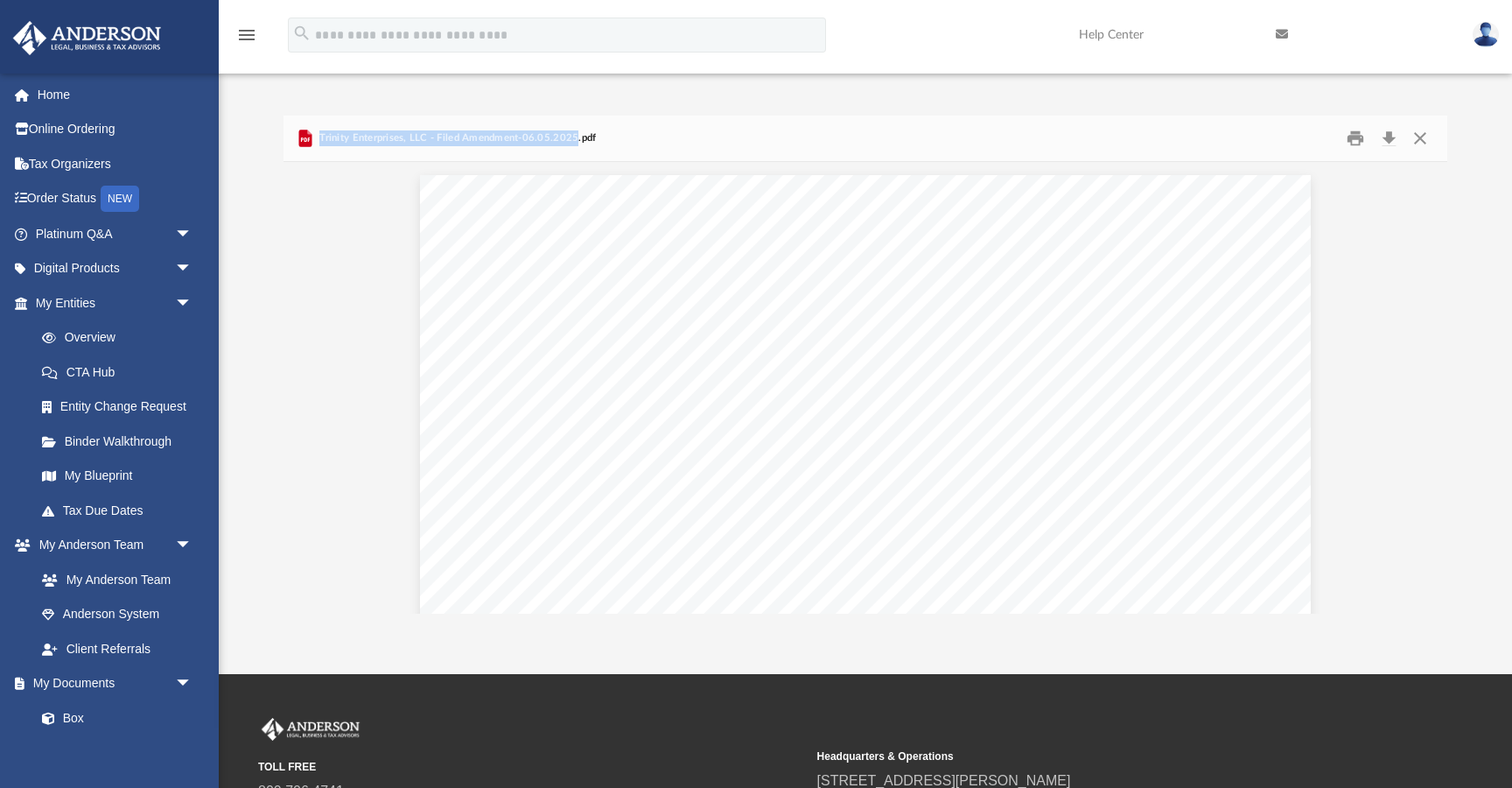
drag, startPoint x: 572, startPoint y: 138, endPoint x: 320, endPoint y: 138, distance: 252.0
click at [320, 138] on span "Trinity Enterprises, LLC - Filed Amendment-06.05.2025.pdf" at bounding box center [455, 139] width 280 height 16
copy span "Trinity Enterprises, LLC - Filed Amendment-06.05.2025"
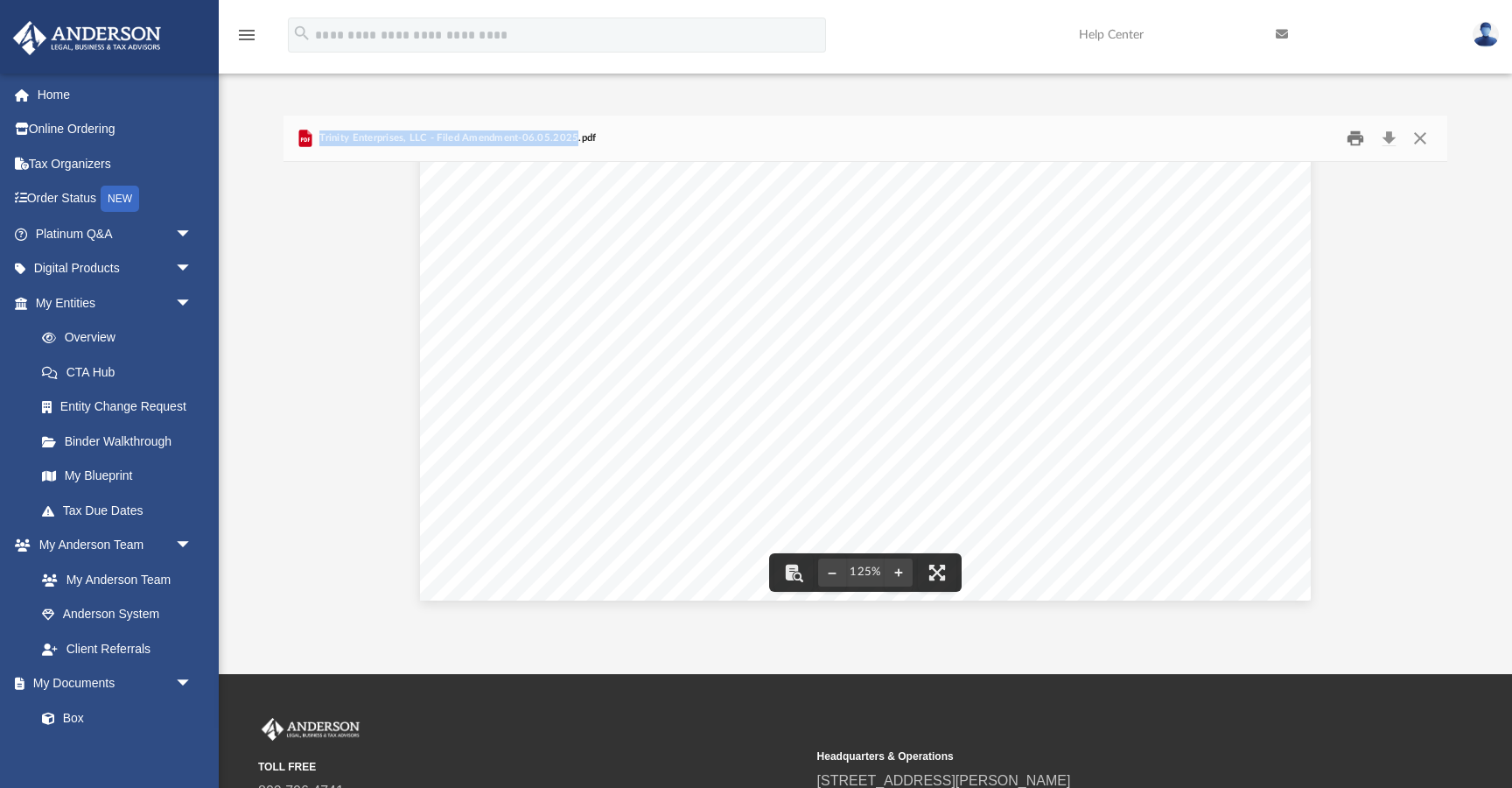
click at [1354, 144] on button "Print" at bounding box center [1356, 138] width 35 height 27
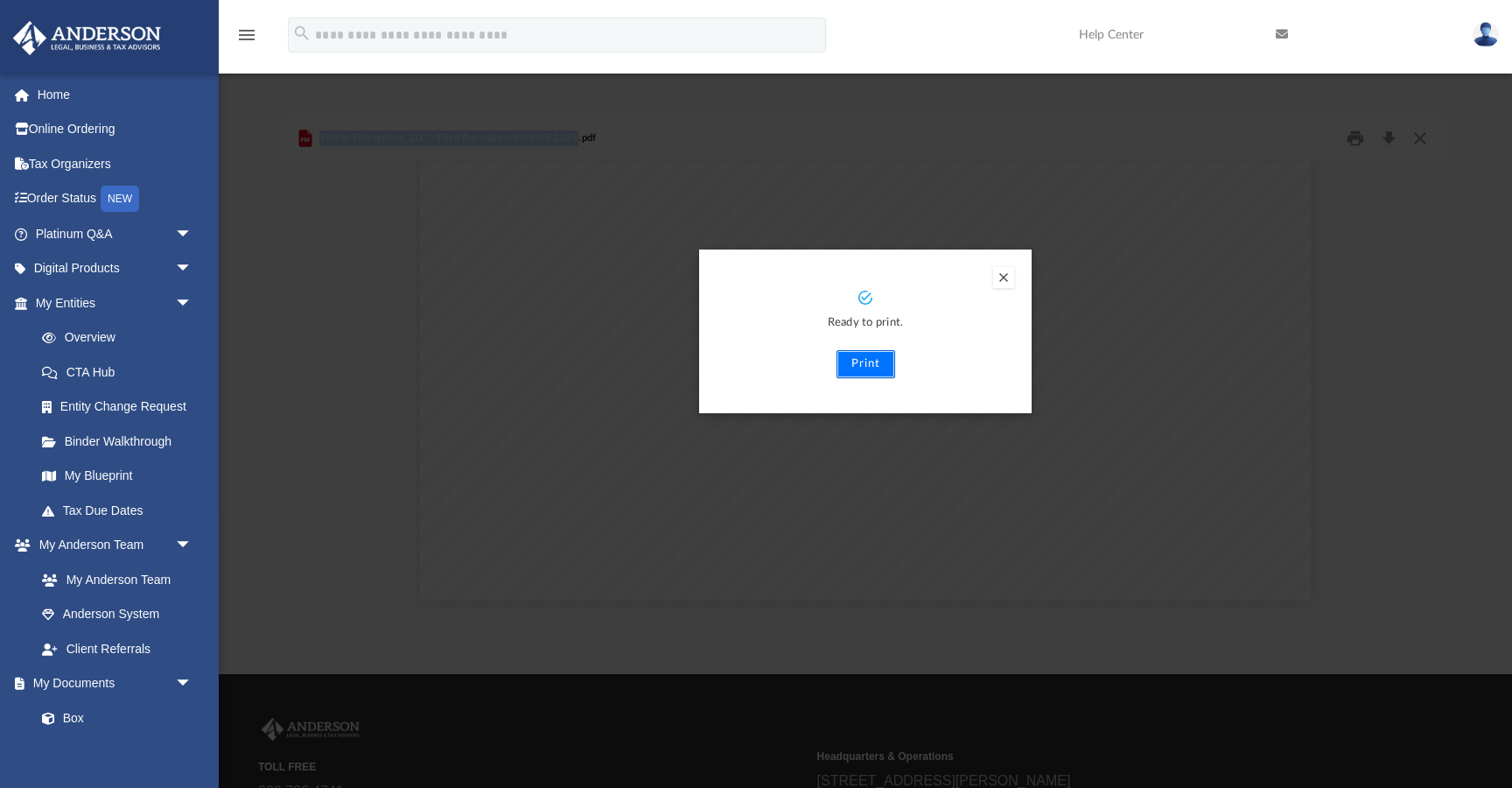
click at [872, 369] on button "Print" at bounding box center [866, 364] width 59 height 28
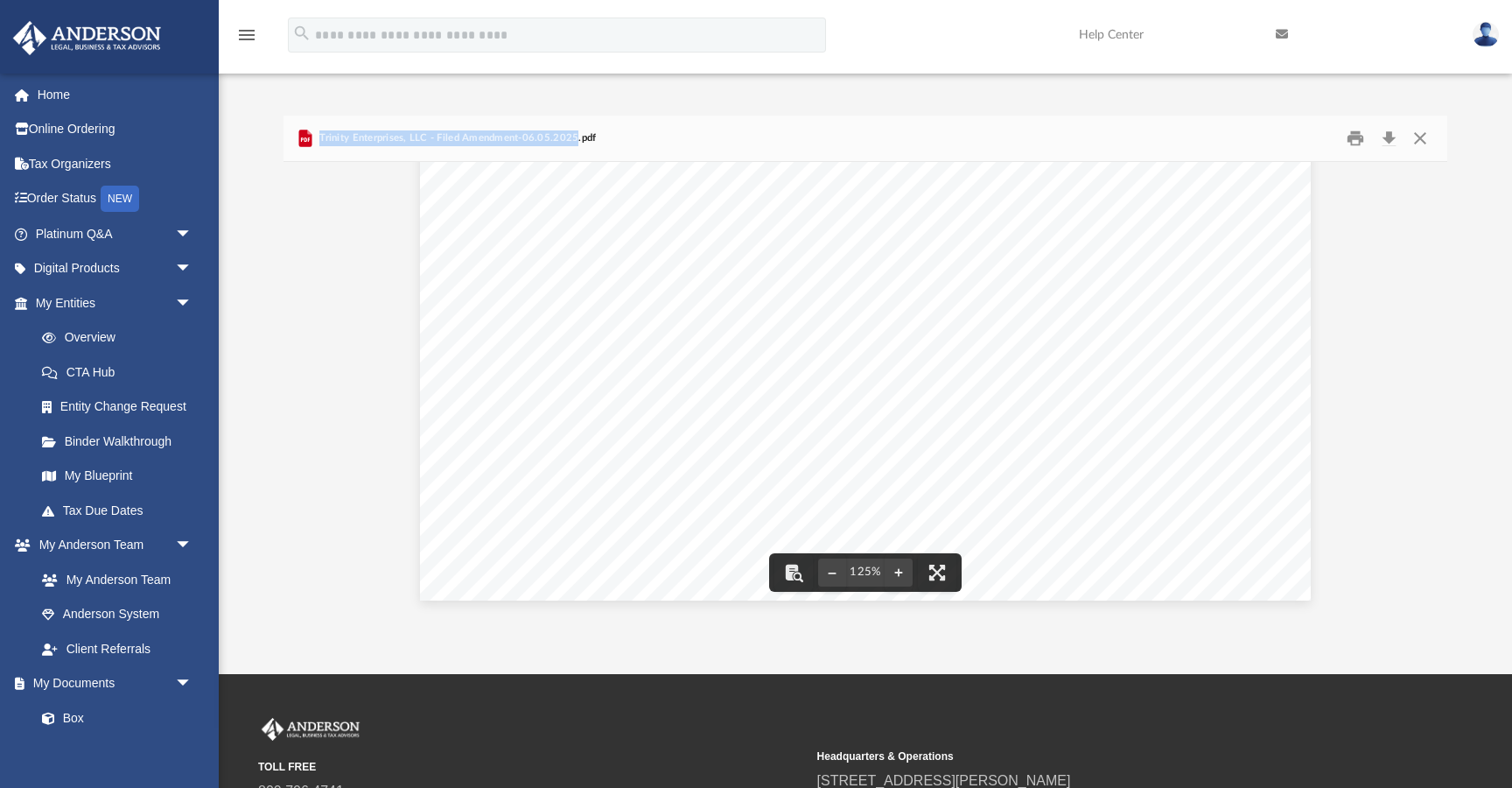
click at [249, 35] on icon "menu" at bounding box center [246, 35] width 21 height 21
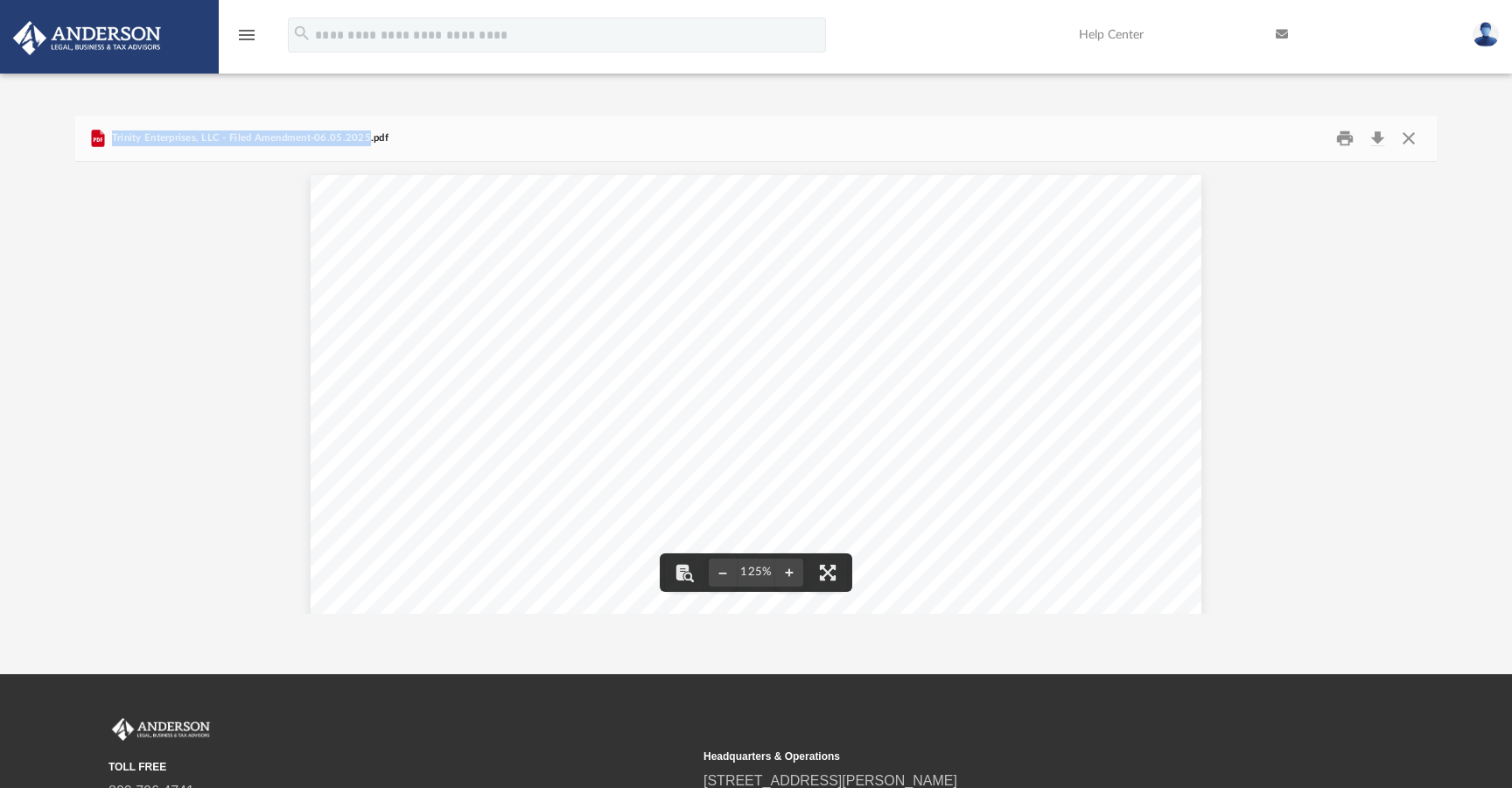
scroll to position [1, 1]
click at [249, 35] on icon "menu" at bounding box center [246, 35] width 21 height 21
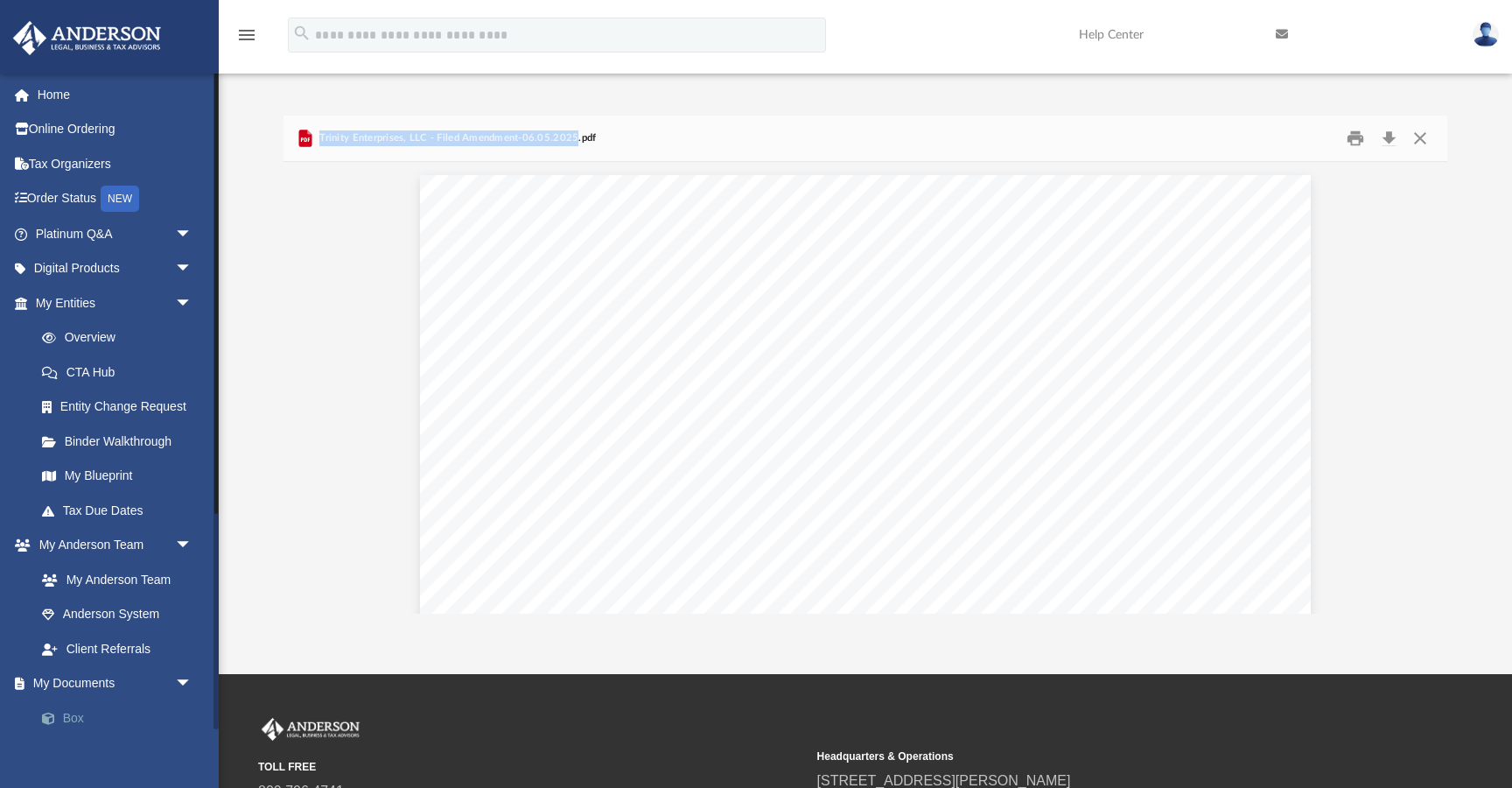
click at [74, 721] on link "Box" at bounding box center [121, 718] width 194 height 35
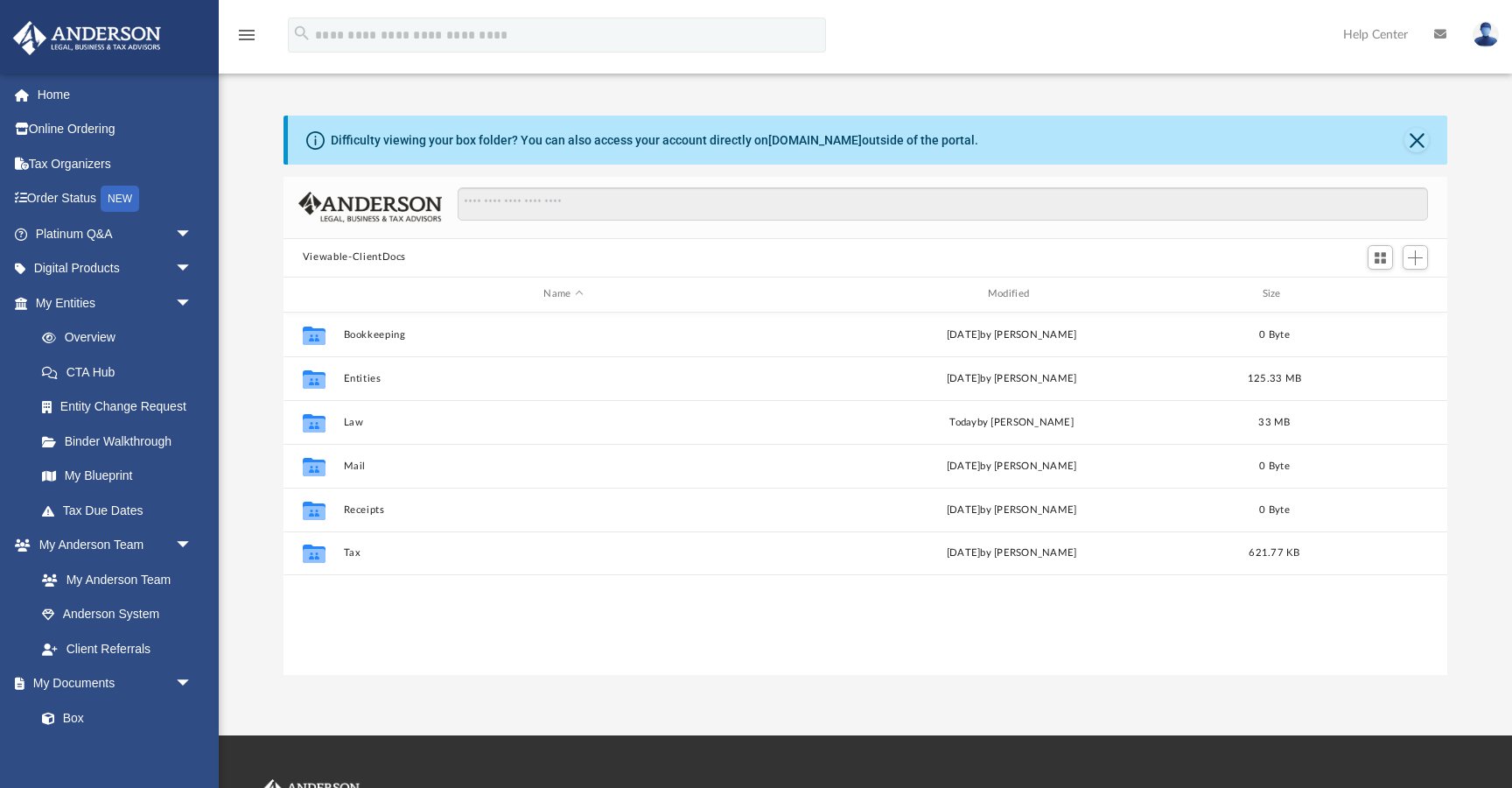
scroll to position [398, 1164]
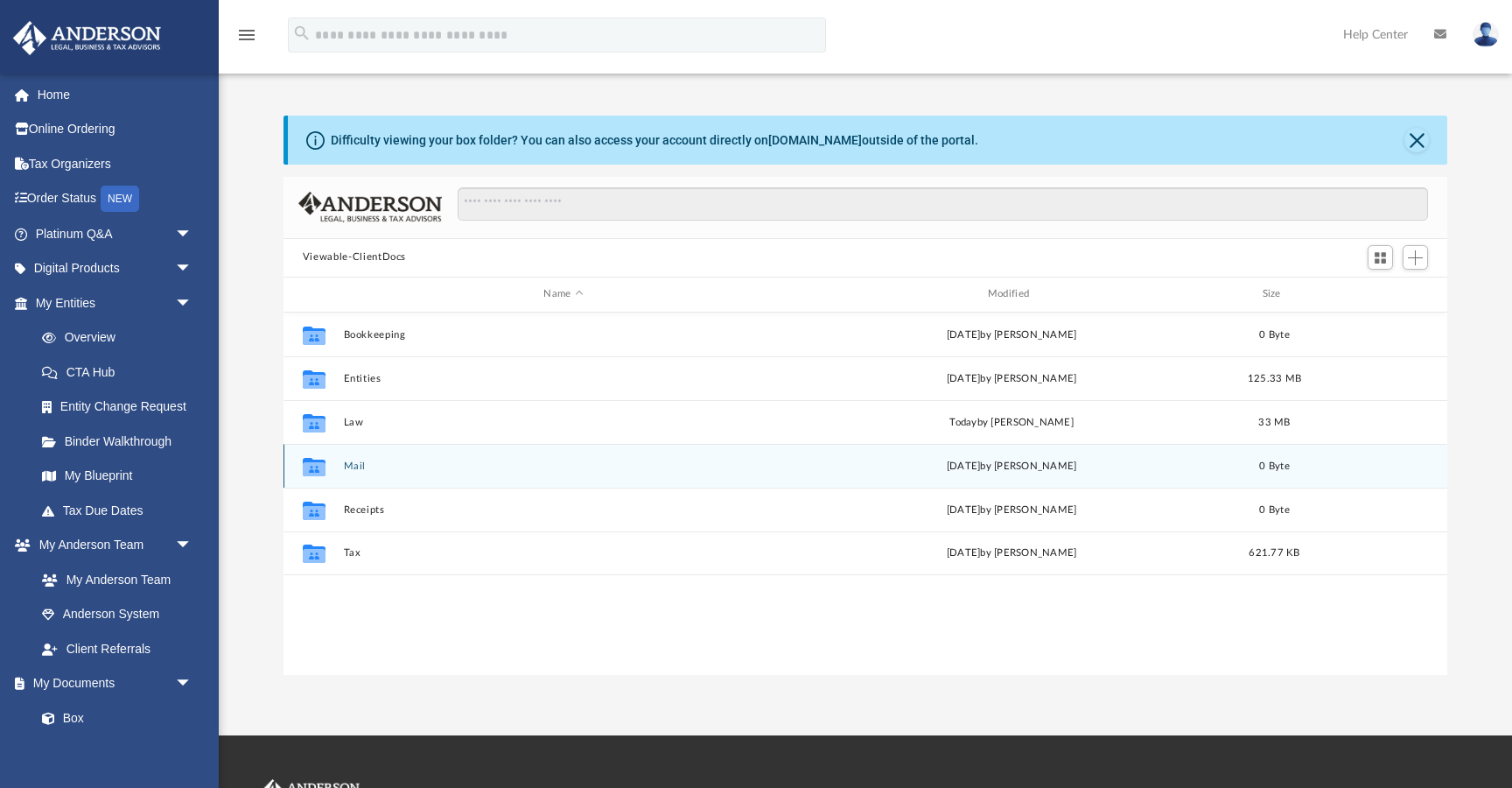
click at [360, 463] on button "Mail" at bounding box center [563, 466] width 440 height 11
